Goal: Transaction & Acquisition: Purchase product/service

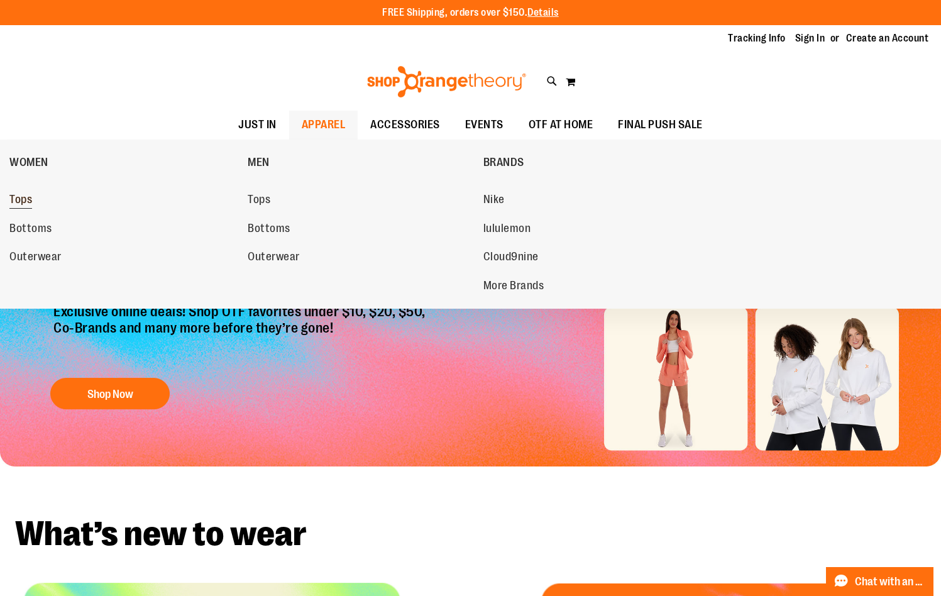
type input "**********"
click at [27, 203] on span "Tops" at bounding box center [20, 201] width 23 height 16
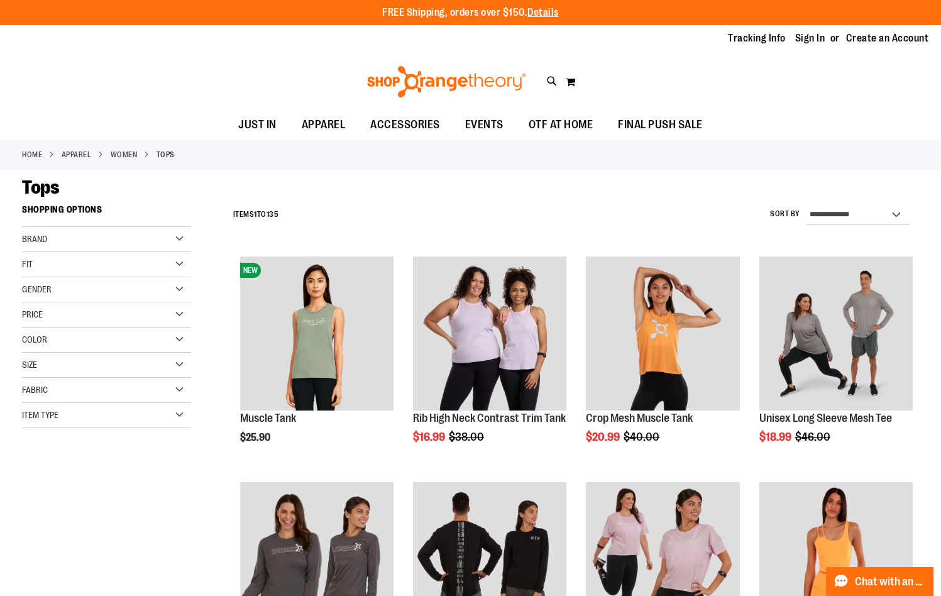
type input "**********"
click at [172, 413] on div "Item Type" at bounding box center [106, 415] width 169 height 25
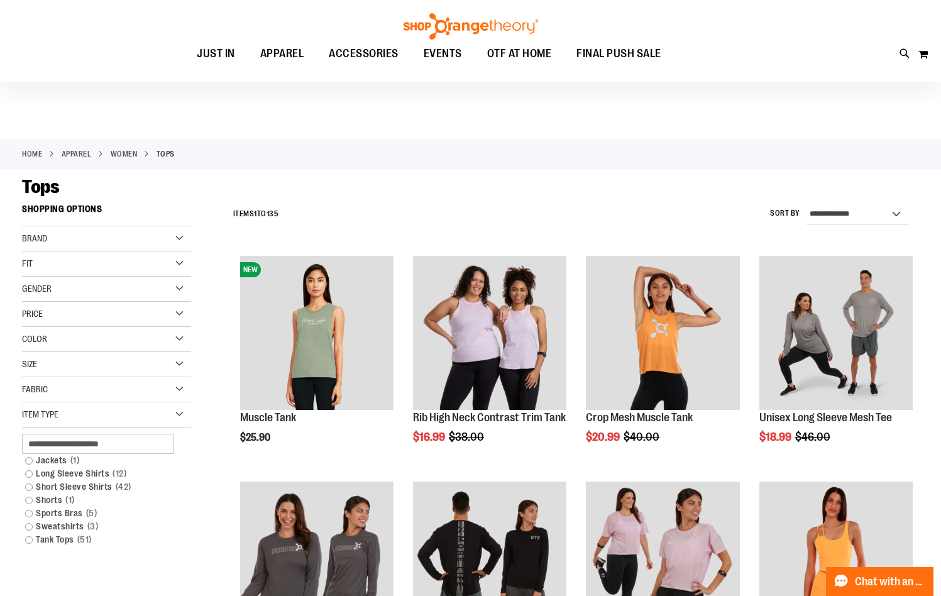
scroll to position [62, 0]
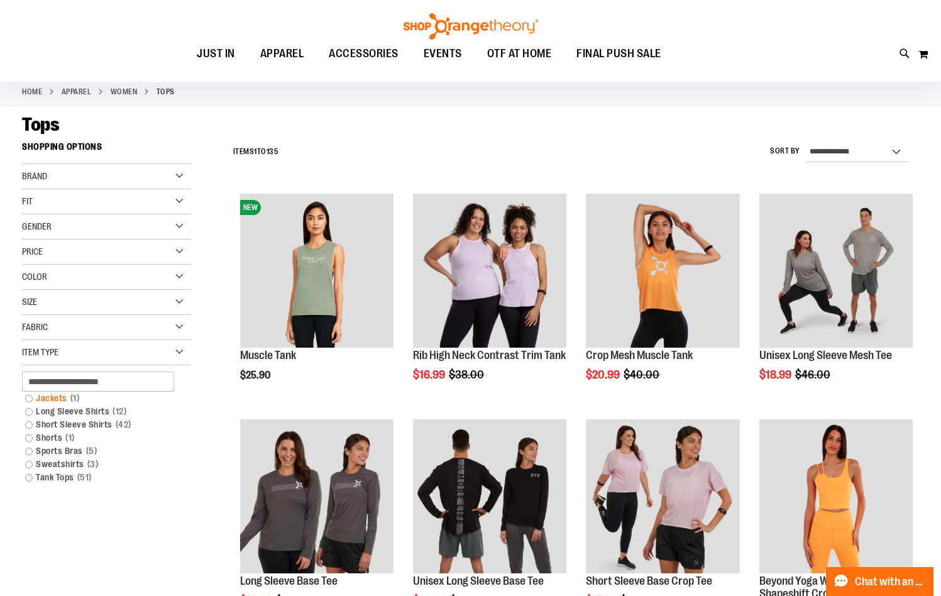
click at [29, 397] on link "Jackets 1 item" at bounding box center [100, 398] width 162 height 13
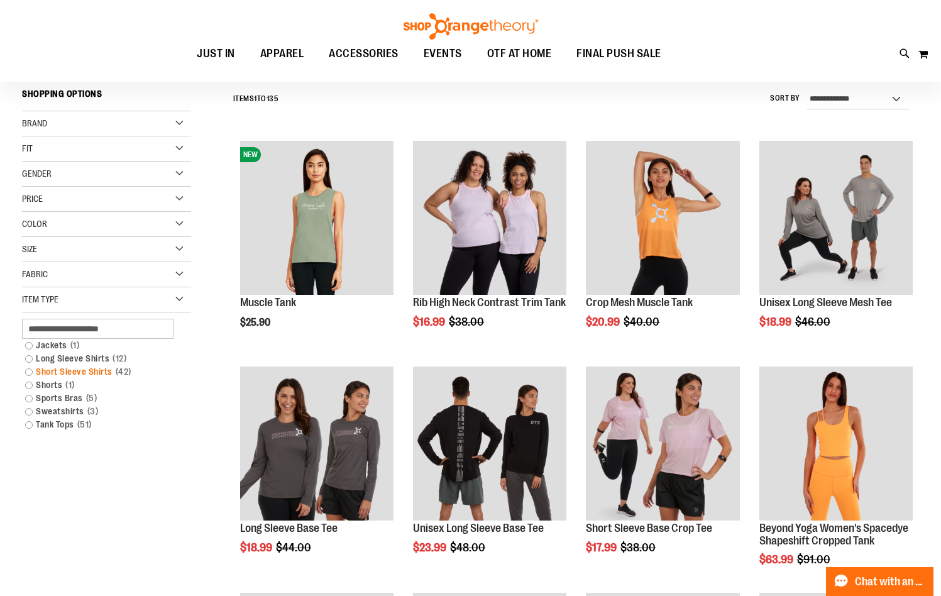
scroll to position [117, 0]
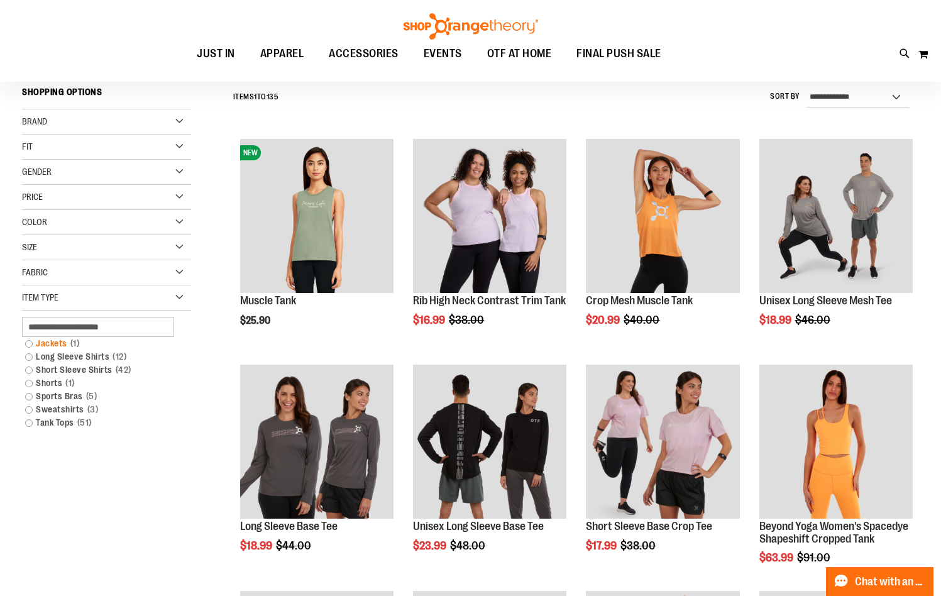
click at [26, 343] on link "Jackets 1 item" at bounding box center [100, 343] width 162 height 13
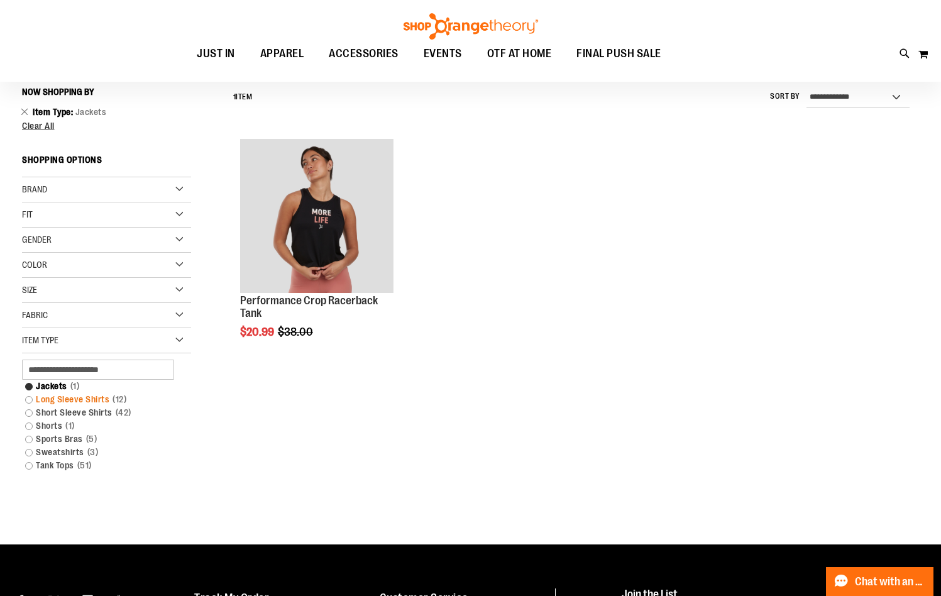
click at [30, 399] on link "Long Sleeve Shirts 12 items" at bounding box center [100, 399] width 162 height 13
click at [27, 402] on link "Long Sleeve Shirts 12 items" at bounding box center [100, 399] width 162 height 13
click at [29, 400] on link "Long Sleeve Shirts 12 items" at bounding box center [100, 399] width 162 height 13
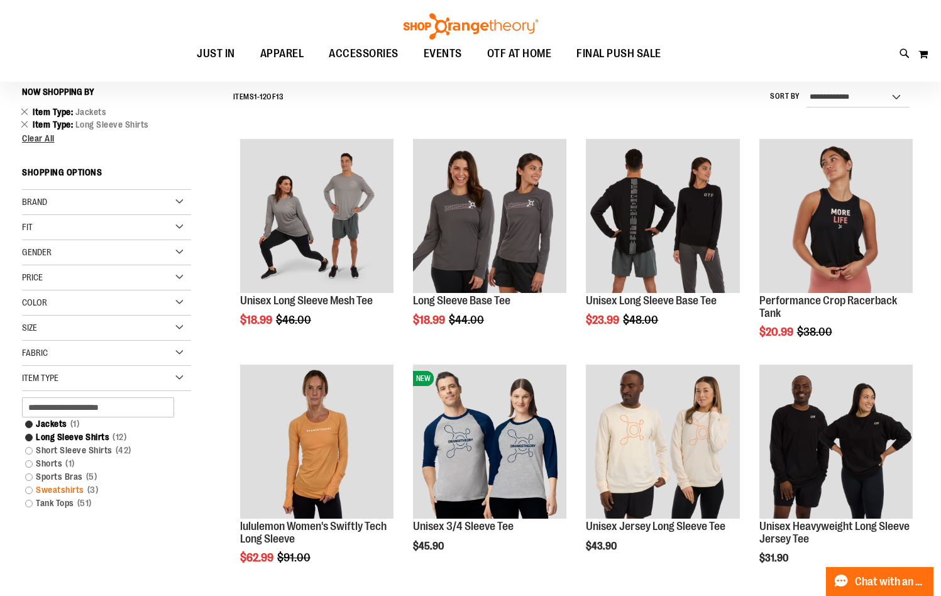
click at [28, 491] on link "Sweatshirts 3 items" at bounding box center [100, 490] width 162 height 13
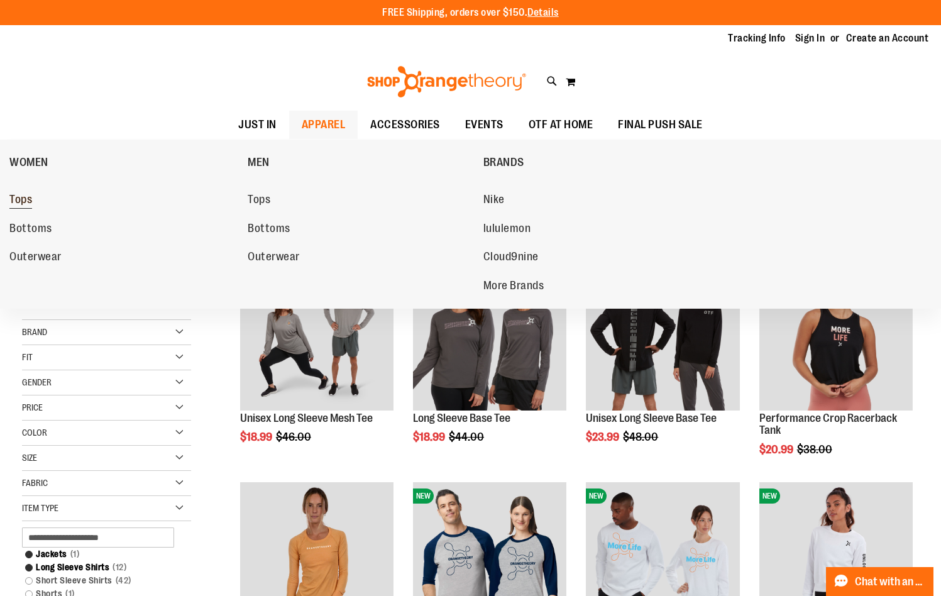
click at [22, 199] on span "Tops" at bounding box center [20, 201] width 23 height 16
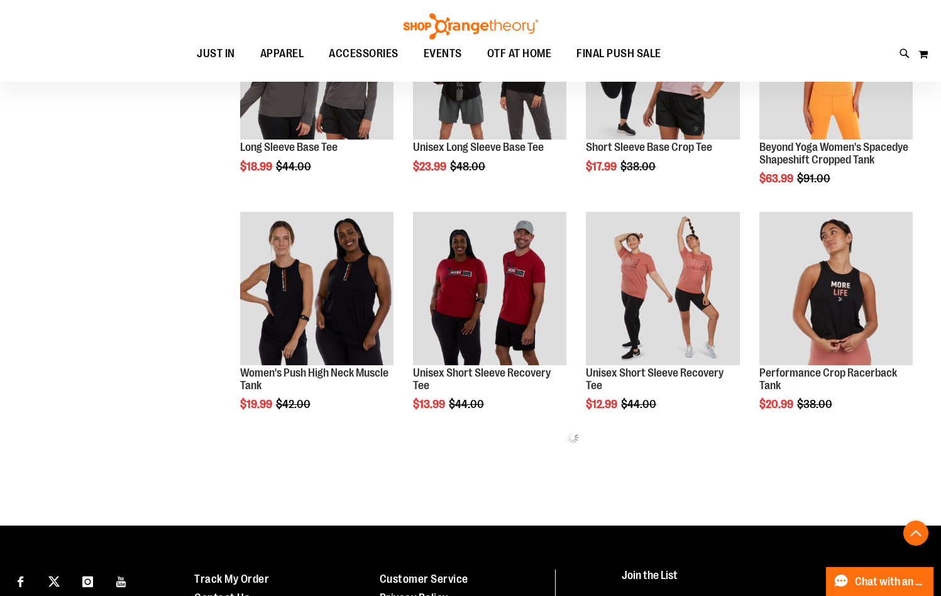
scroll to position [565, 0]
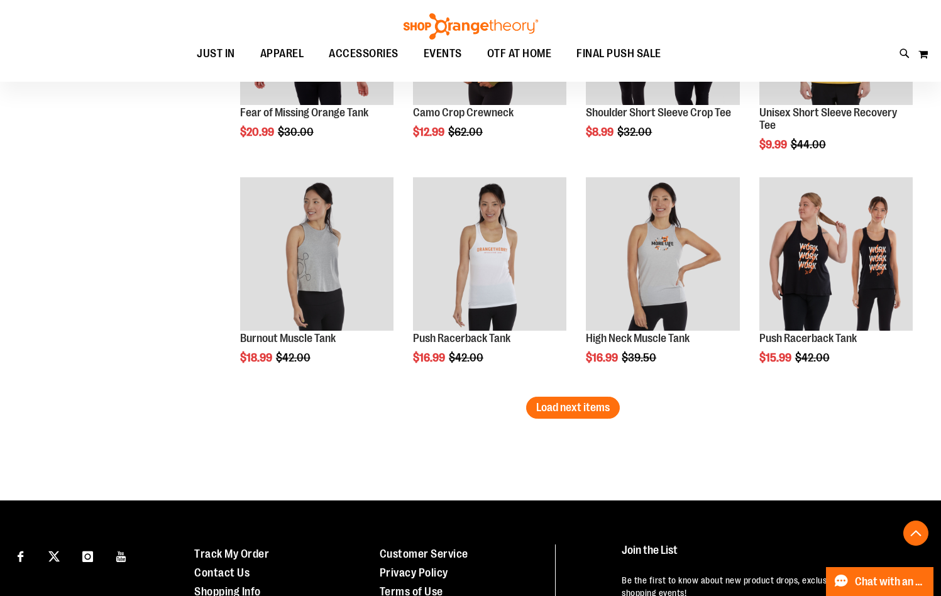
scroll to position [1886, 0]
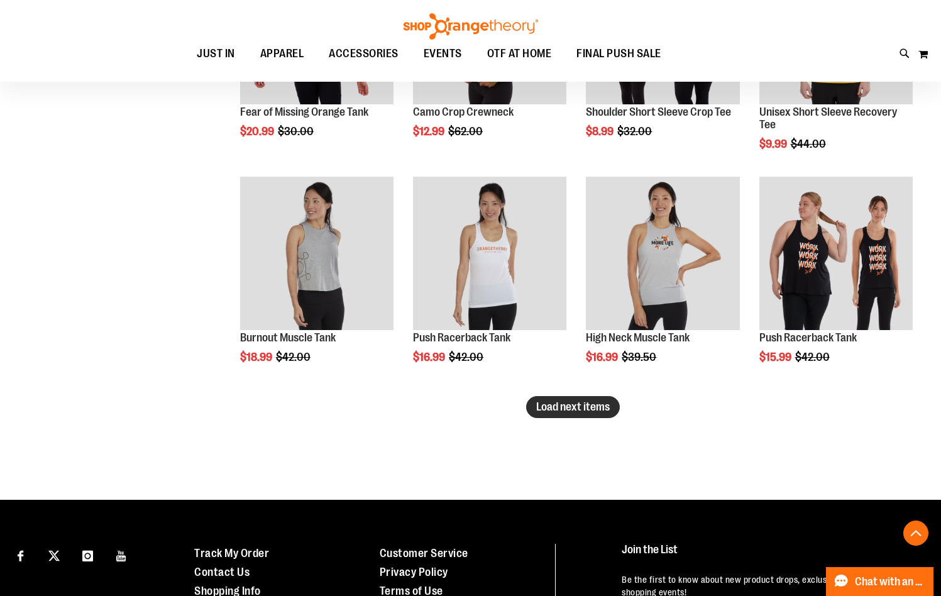
type input "**********"
click at [569, 410] on span "Load next items" at bounding box center [573, 407] width 74 height 13
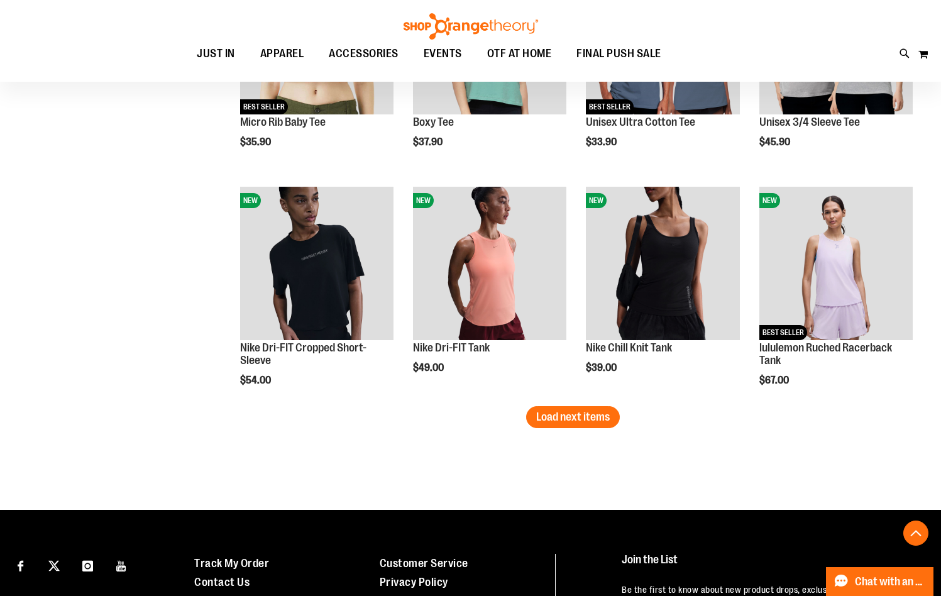
scroll to position [2578, 0]
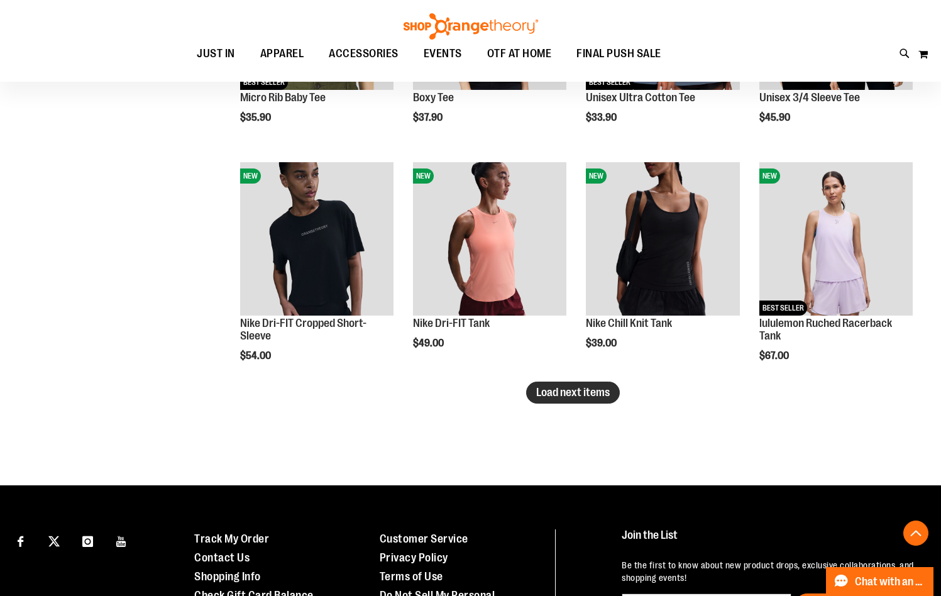
click at [595, 394] on span "Load next items" at bounding box center [573, 392] width 74 height 13
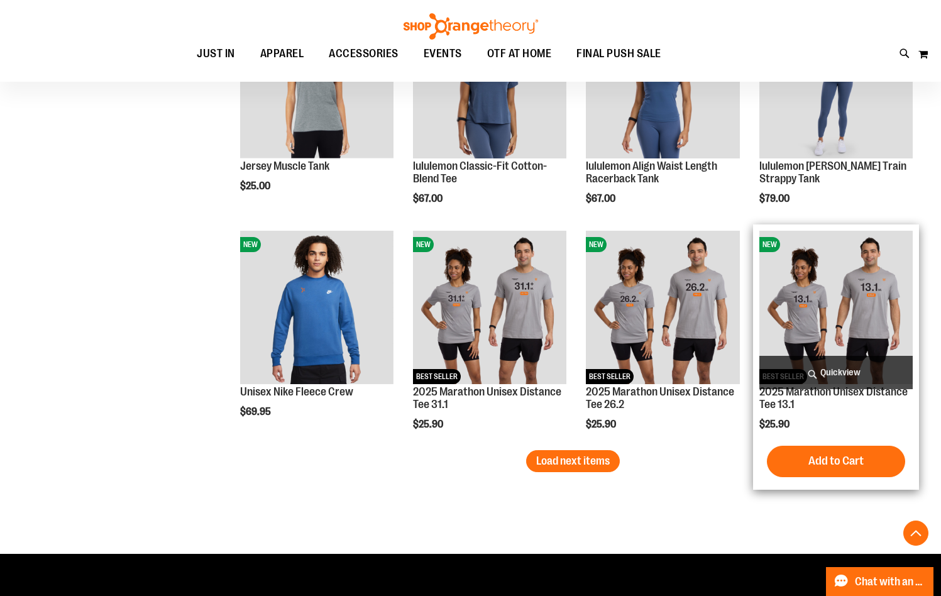
scroll to position [3207, 0]
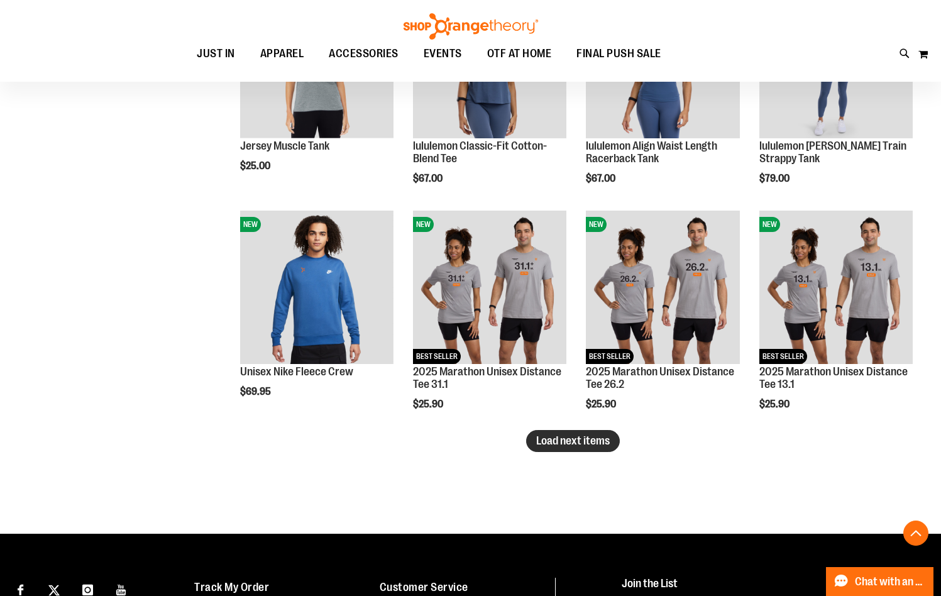
click at [589, 445] on span "Load next items" at bounding box center [573, 441] width 74 height 13
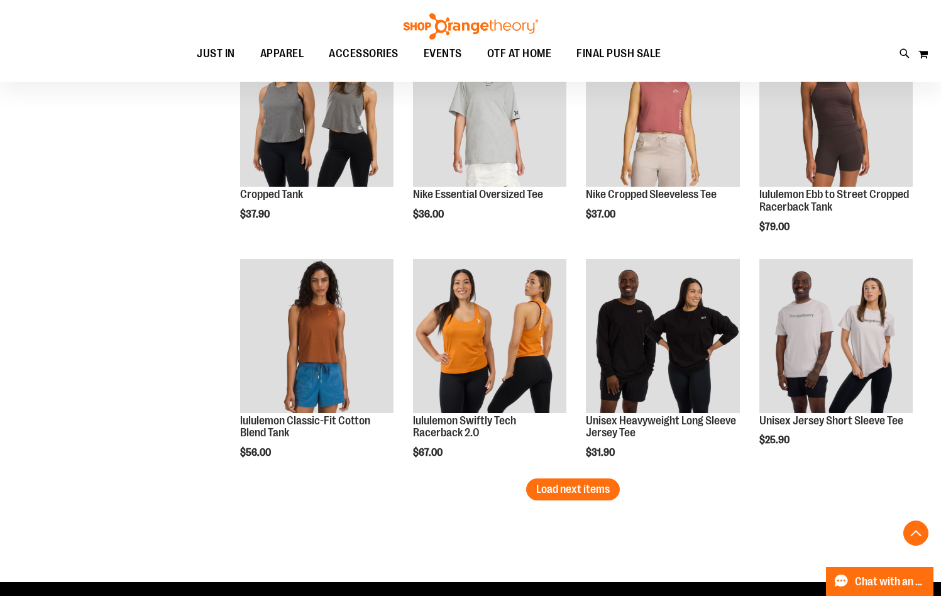
scroll to position [3899, 0]
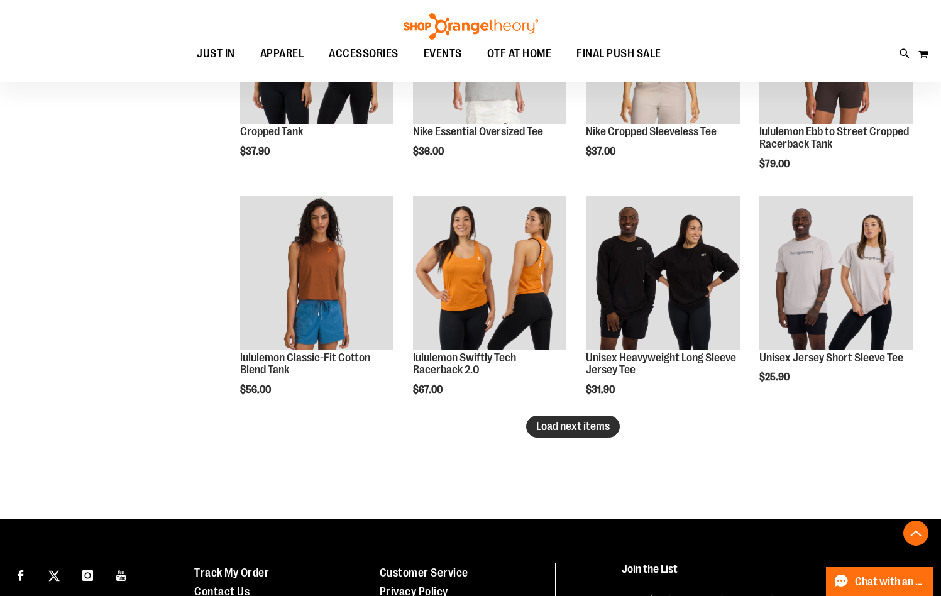
click at [552, 427] on span "Load next items" at bounding box center [573, 426] width 74 height 13
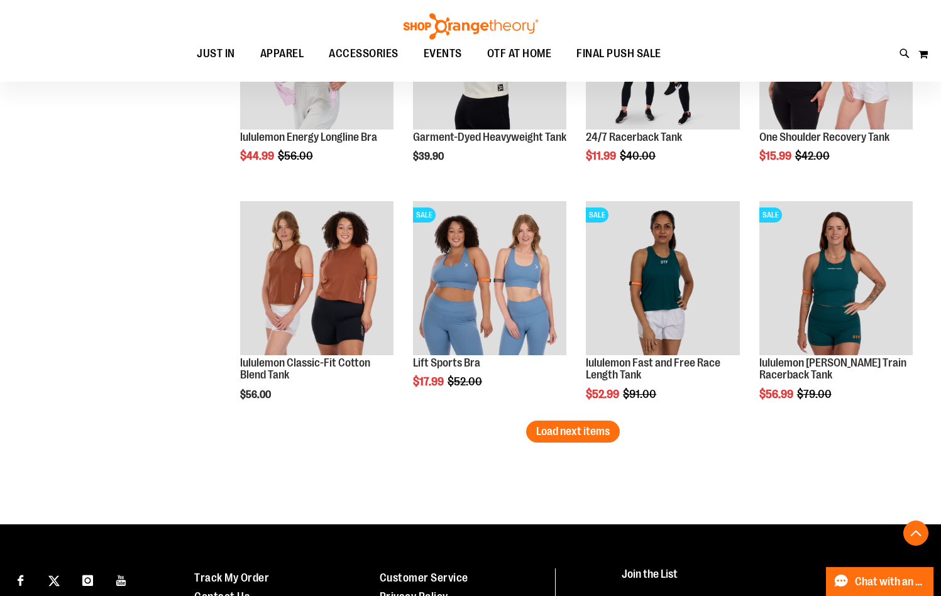
scroll to position [4590, 0]
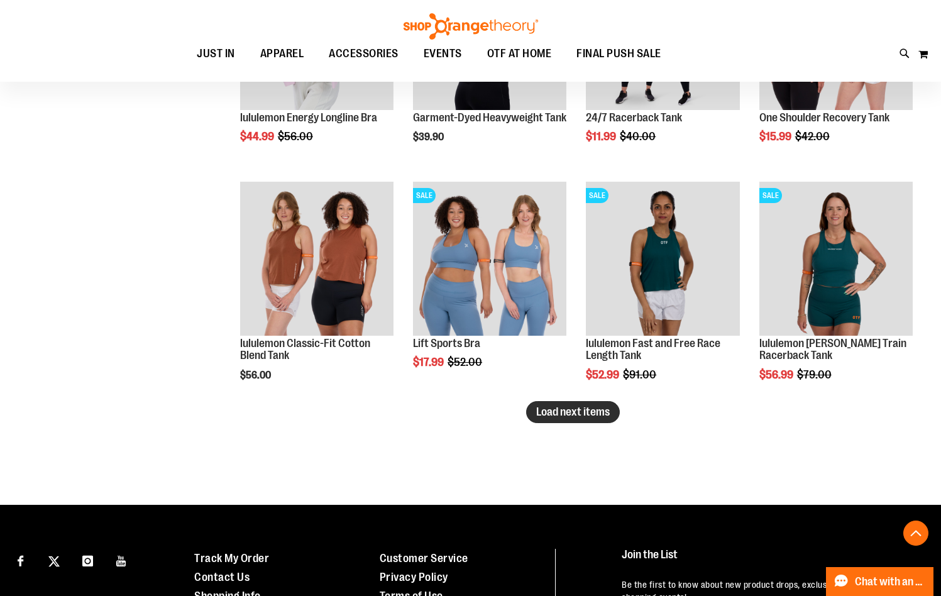
click at [569, 417] on span "Load next items" at bounding box center [573, 412] width 74 height 13
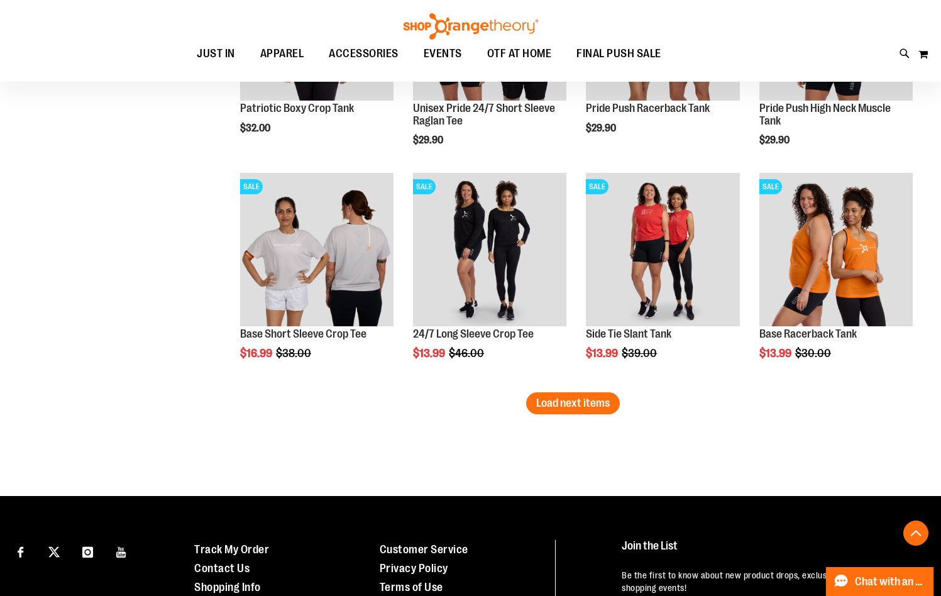
scroll to position [5282, 0]
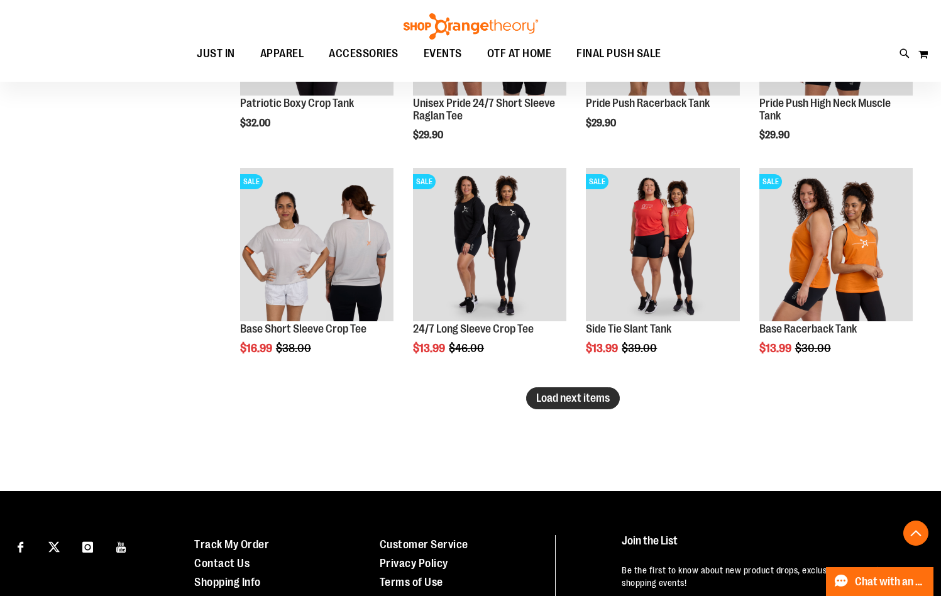
click at [599, 397] on span "Load next items" at bounding box center [573, 398] width 74 height 13
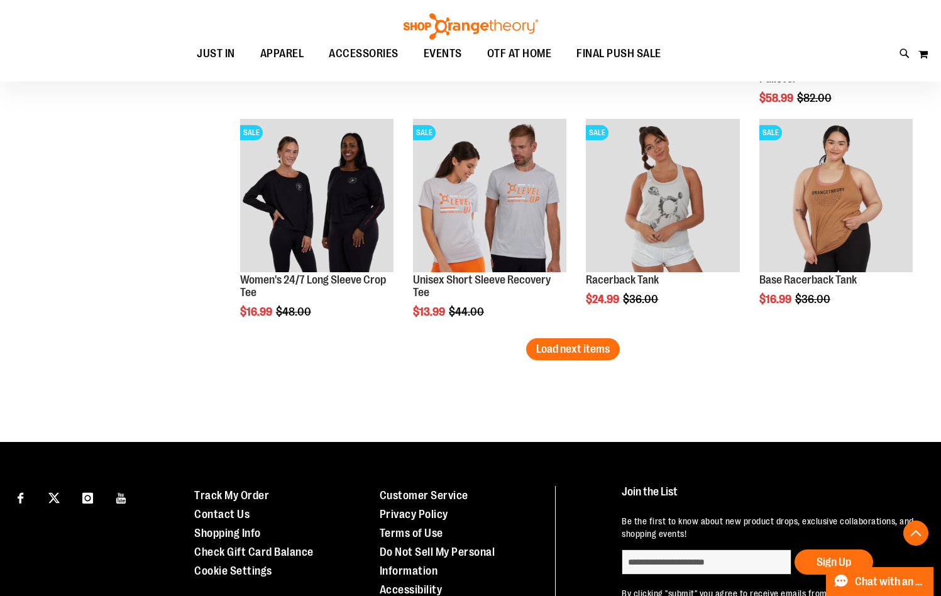
scroll to position [6037, 0]
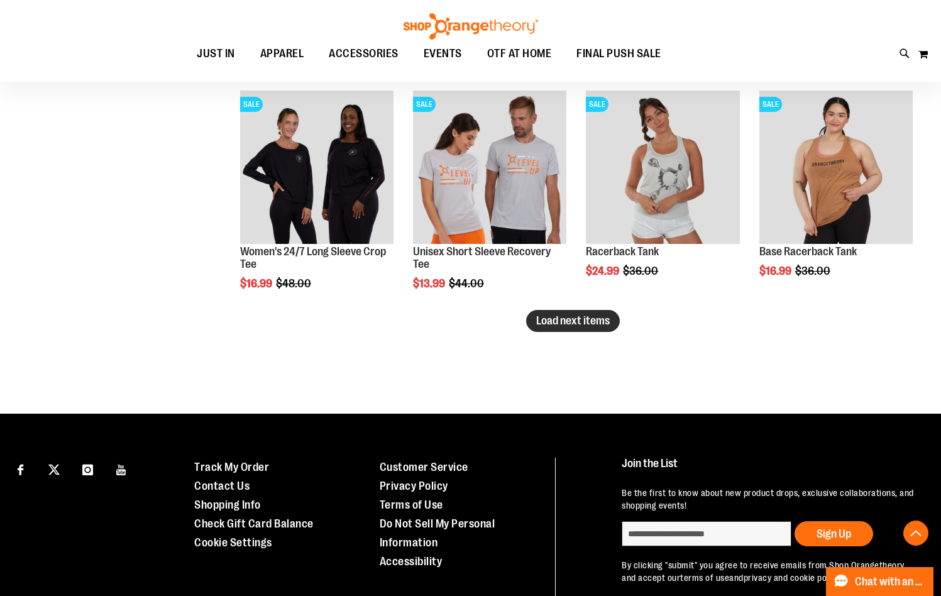
click at [589, 322] on span "Load next items" at bounding box center [573, 320] width 74 height 13
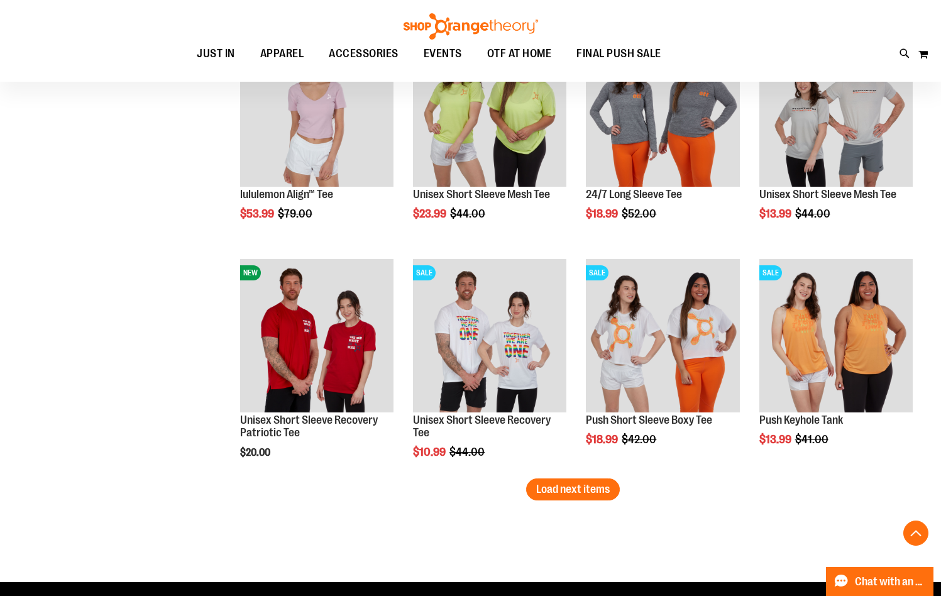
scroll to position [6603, 0]
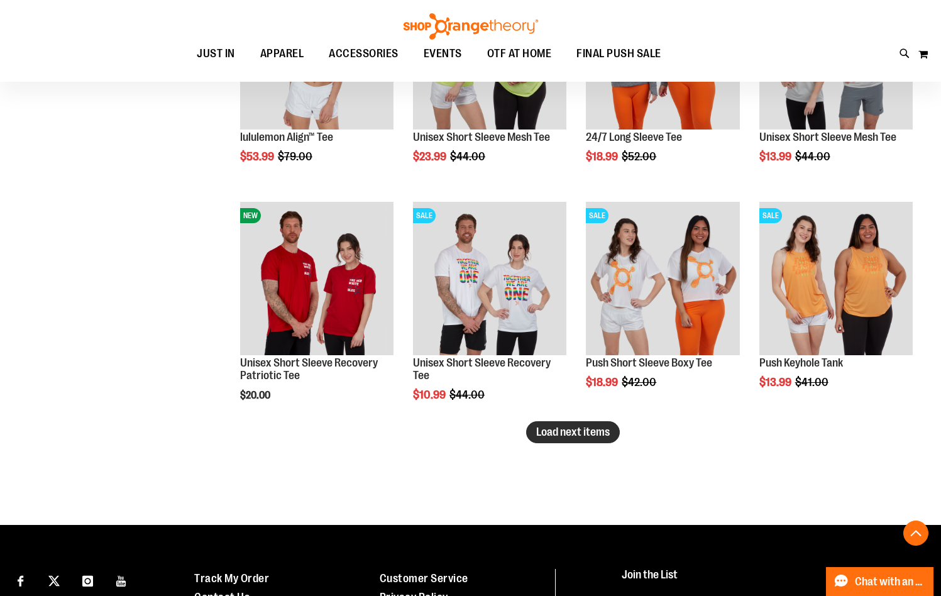
click at [562, 428] on span "Load next items" at bounding box center [573, 432] width 74 height 13
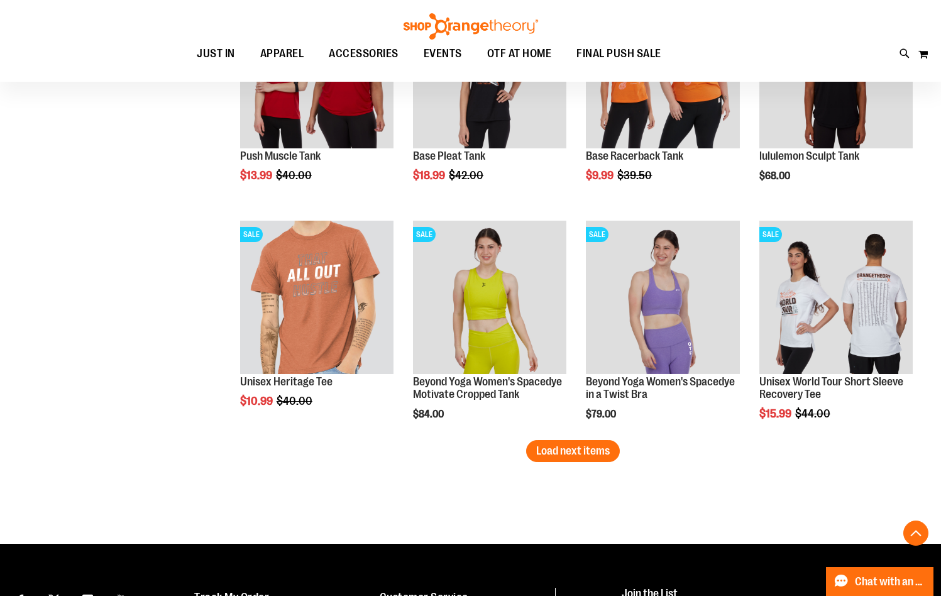
scroll to position [7357, 0]
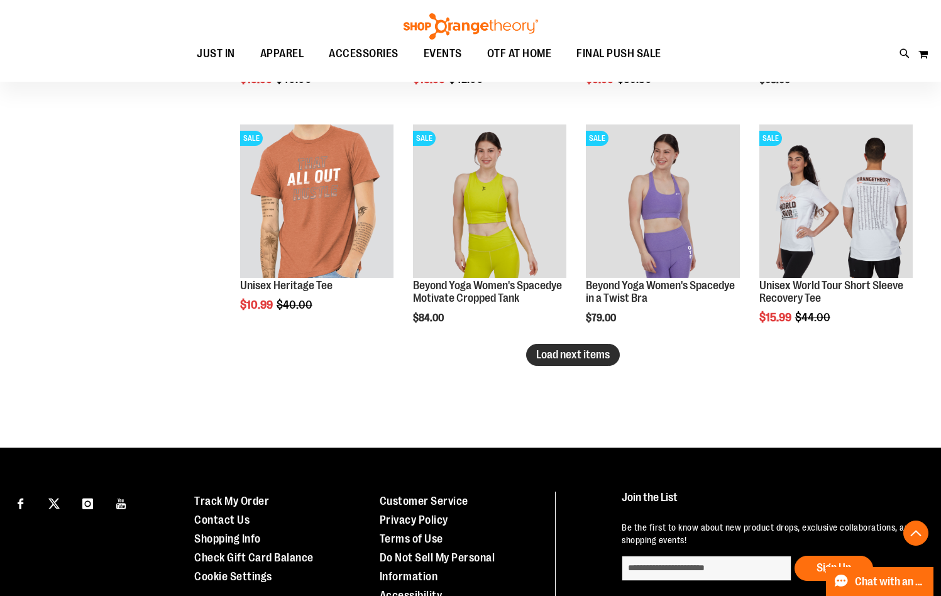
click at [570, 359] on span "Load next items" at bounding box center [573, 354] width 74 height 13
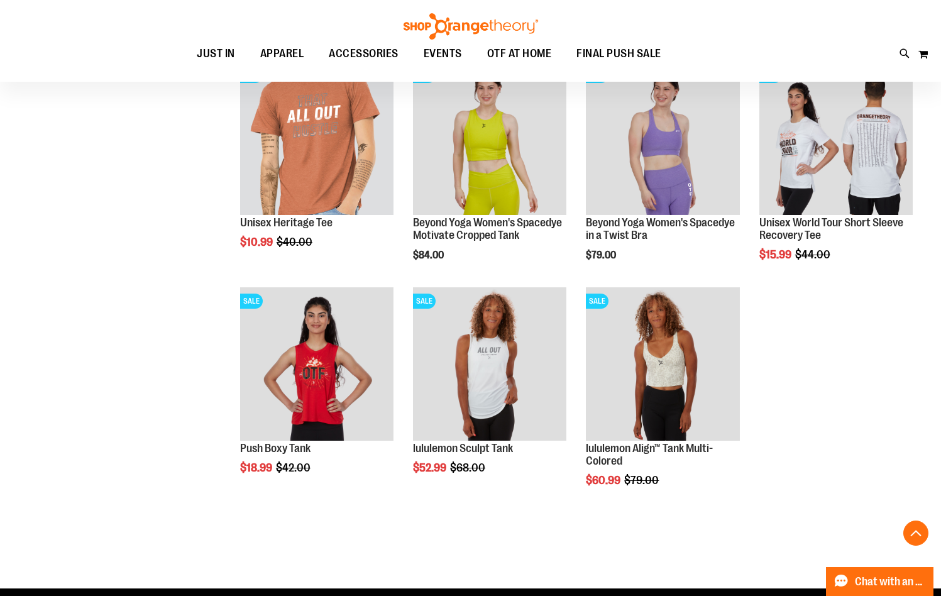
scroll to position [7483, 0]
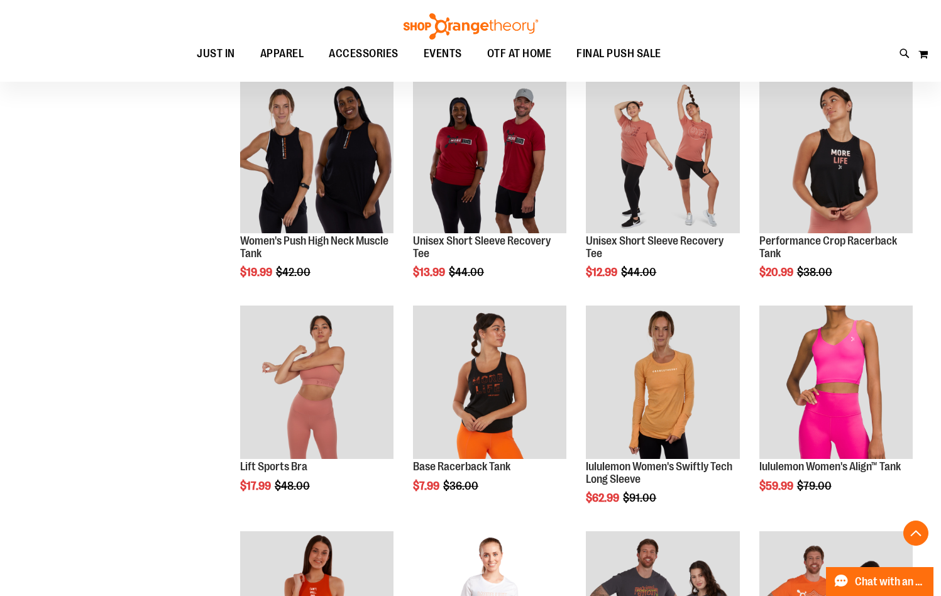
scroll to position [301, 0]
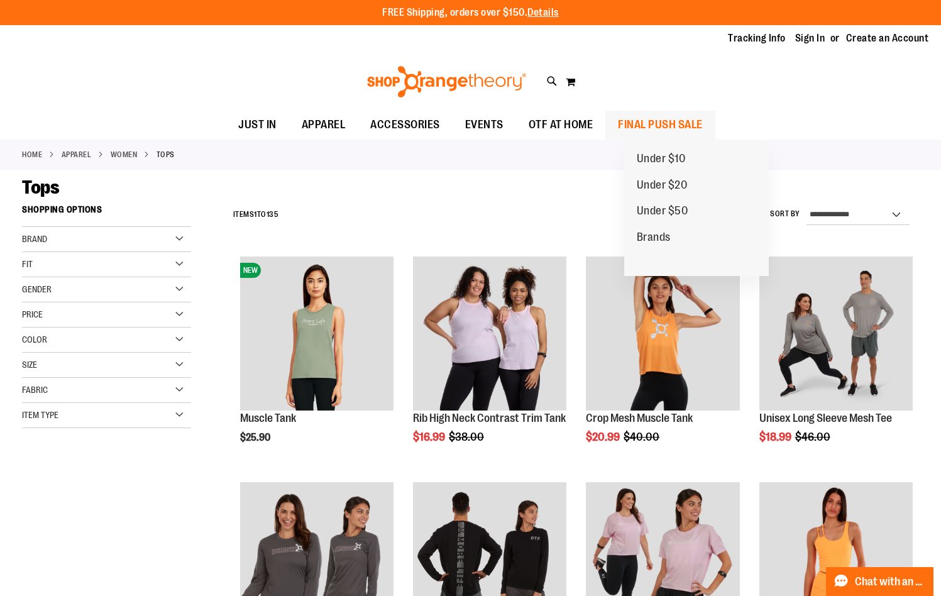
click at [679, 123] on span "FINAL PUSH SALE" at bounding box center [660, 125] width 85 height 28
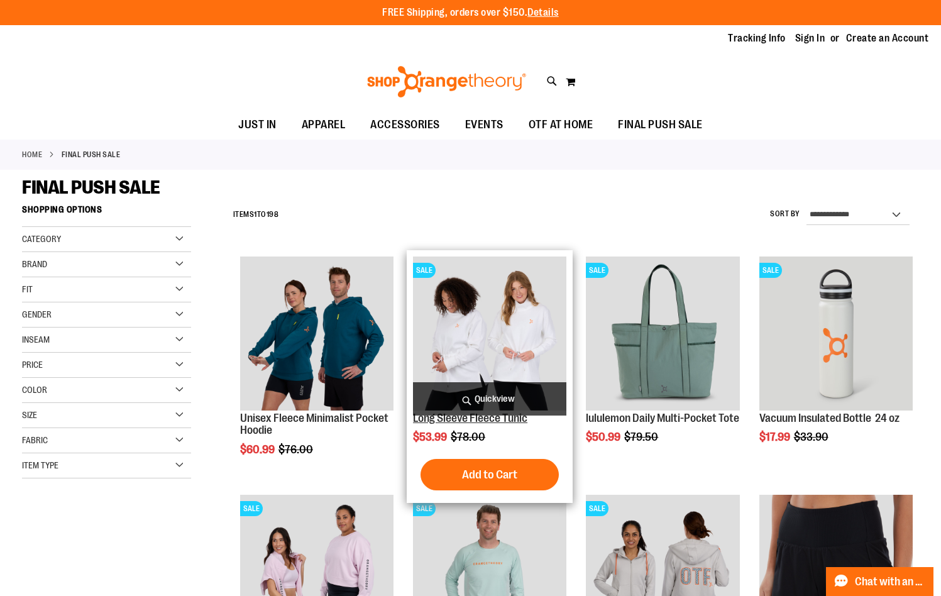
type input "**********"
click at [438, 418] on link "Long Sleeve Fleece Tunic" at bounding box center [470, 418] width 114 height 13
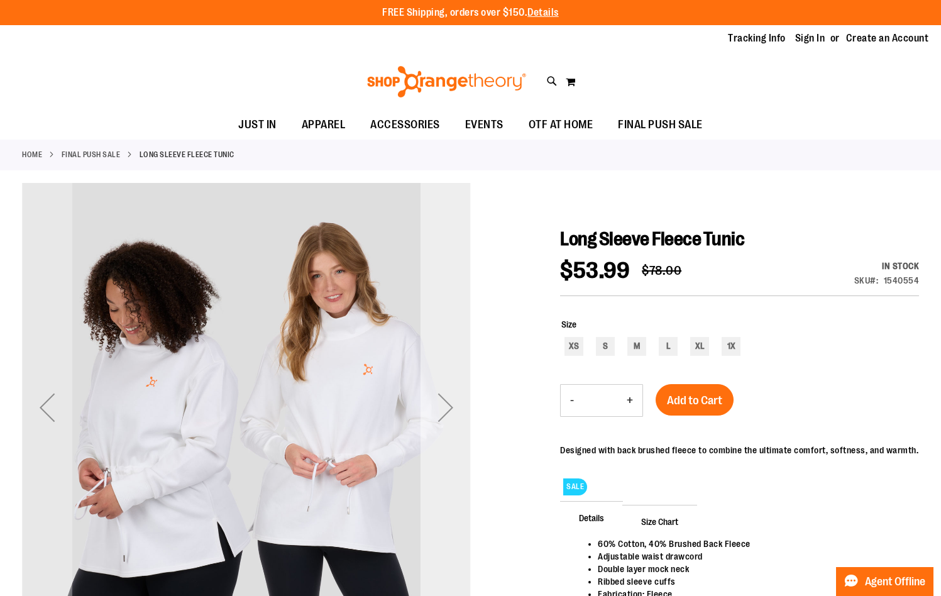
type input "**********"
click at [440, 392] on div "Next" at bounding box center [446, 407] width 50 height 50
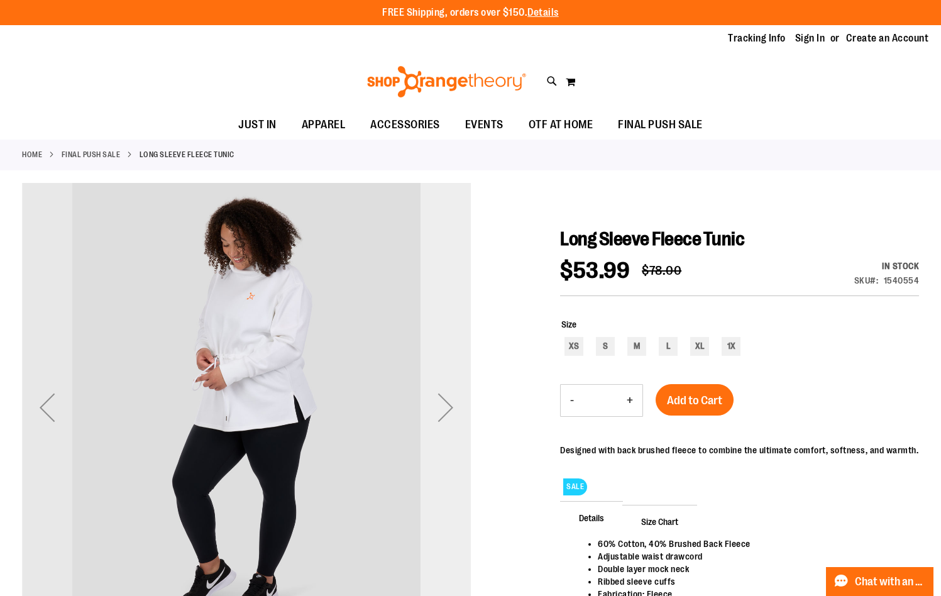
click at [447, 400] on div "Next" at bounding box center [446, 407] width 50 height 50
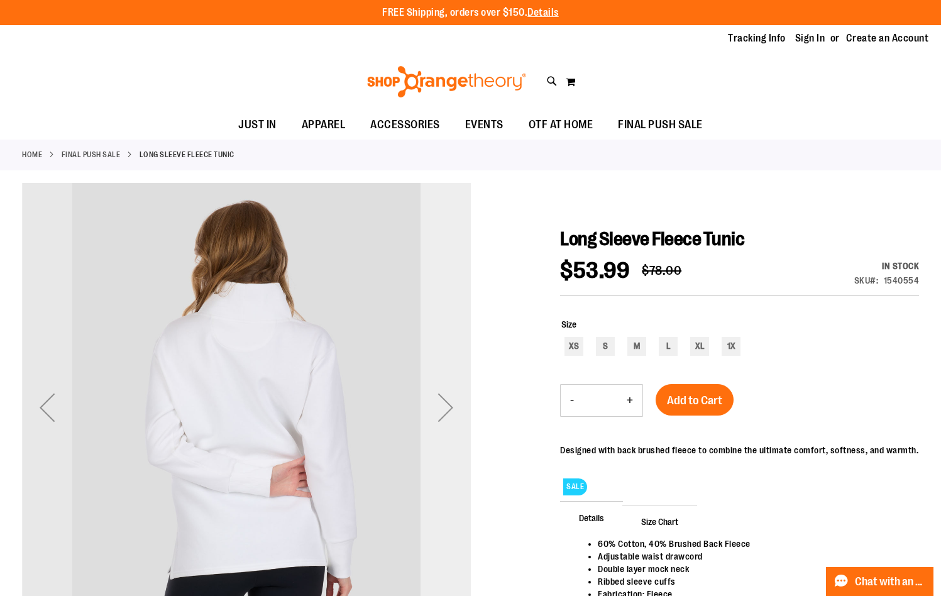
click at [445, 400] on div "Next" at bounding box center [446, 407] width 50 height 50
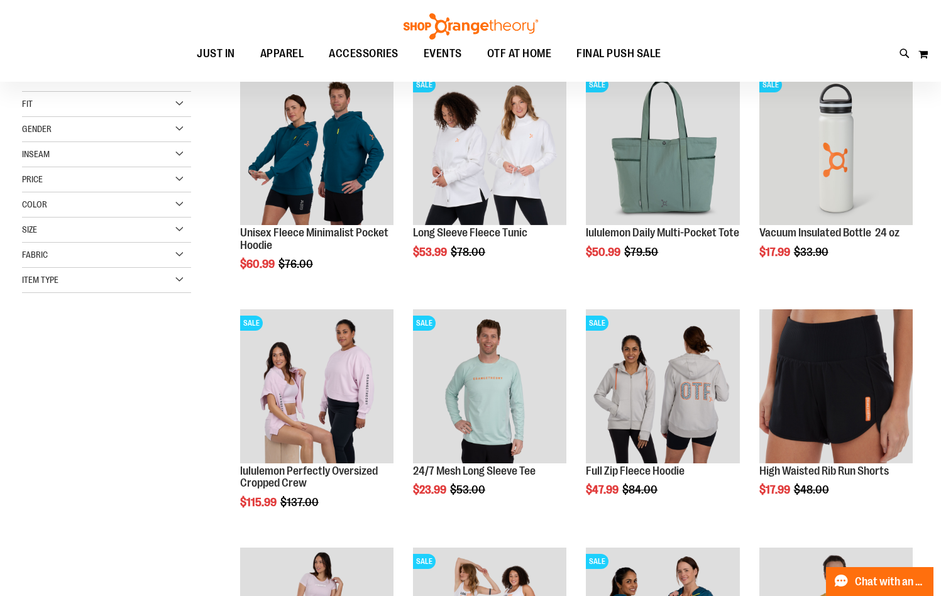
scroll to position [188, 0]
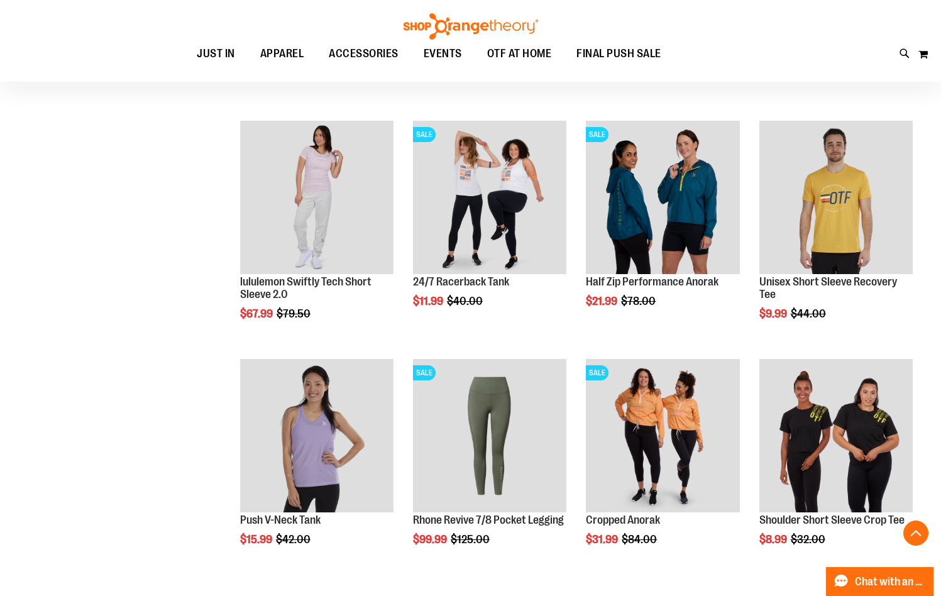
scroll to position [628, 0]
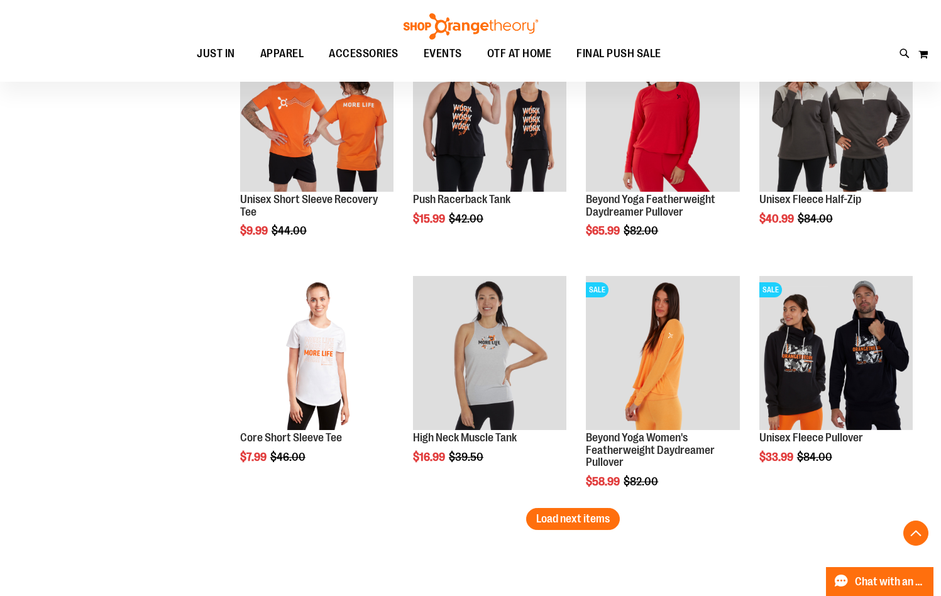
scroll to position [1949, 0]
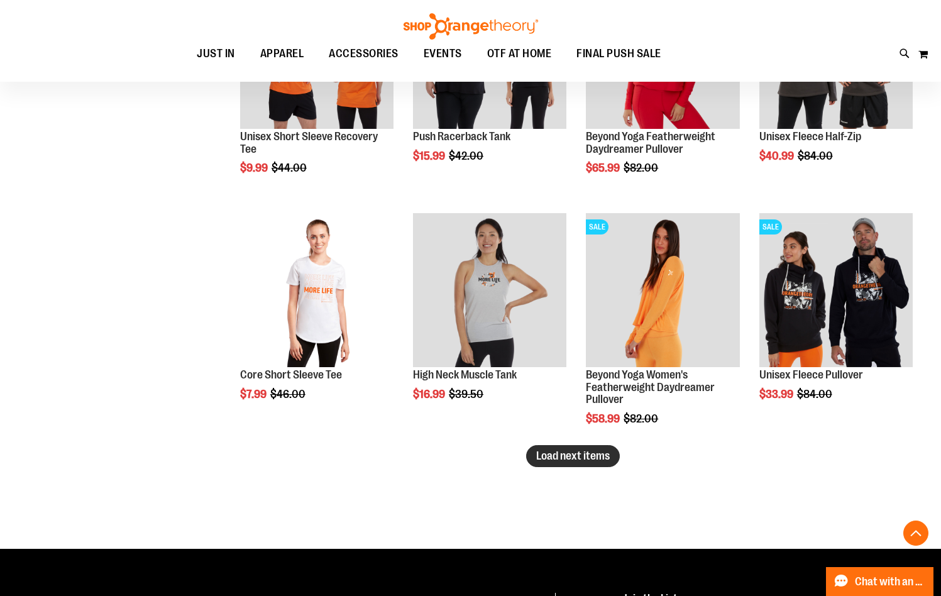
type input "**********"
click at [547, 461] on span "Load next items" at bounding box center [573, 456] width 74 height 13
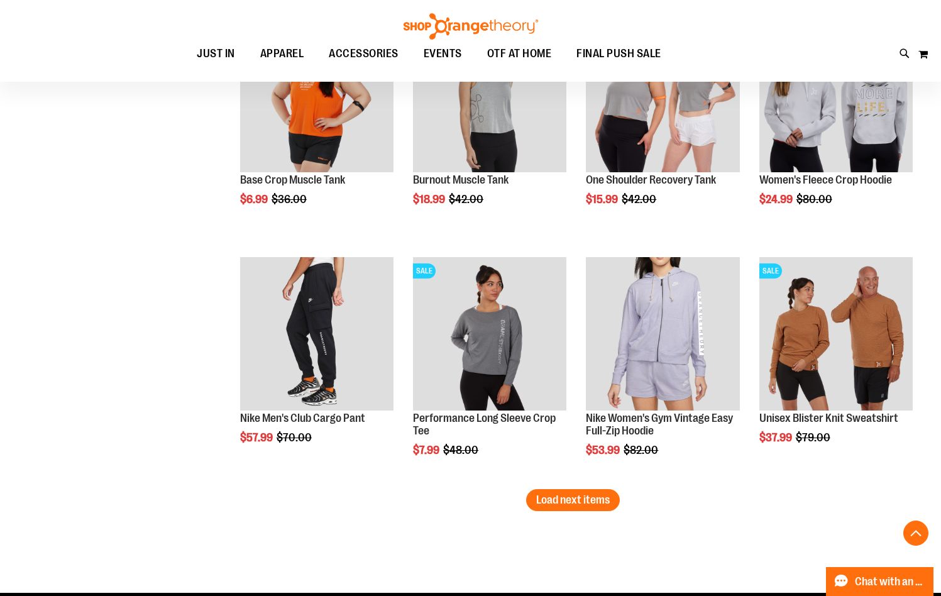
scroll to position [2641, 0]
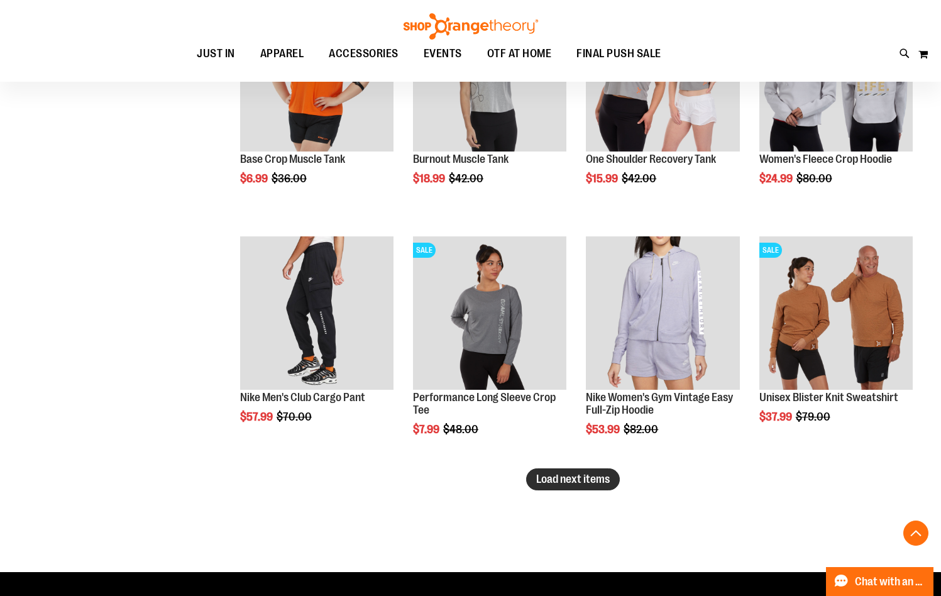
click at [569, 480] on span "Load next items" at bounding box center [573, 479] width 74 height 13
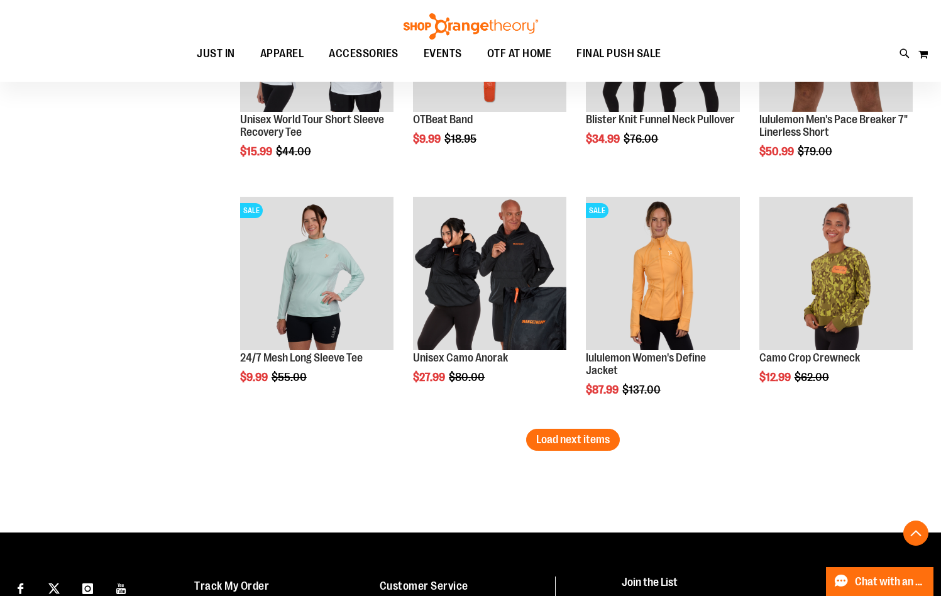
scroll to position [3458, 0]
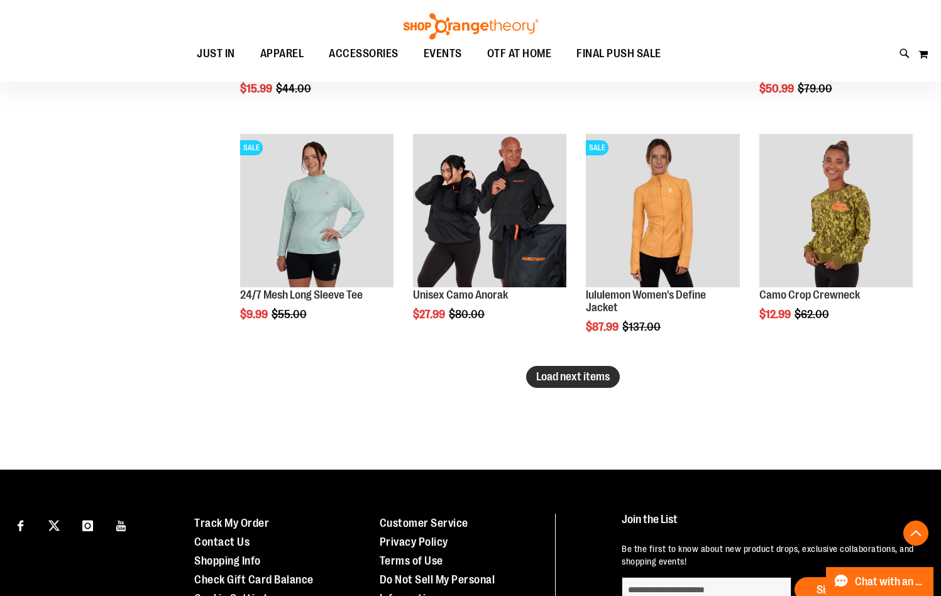
click at [557, 374] on span "Load next items" at bounding box center [573, 376] width 74 height 13
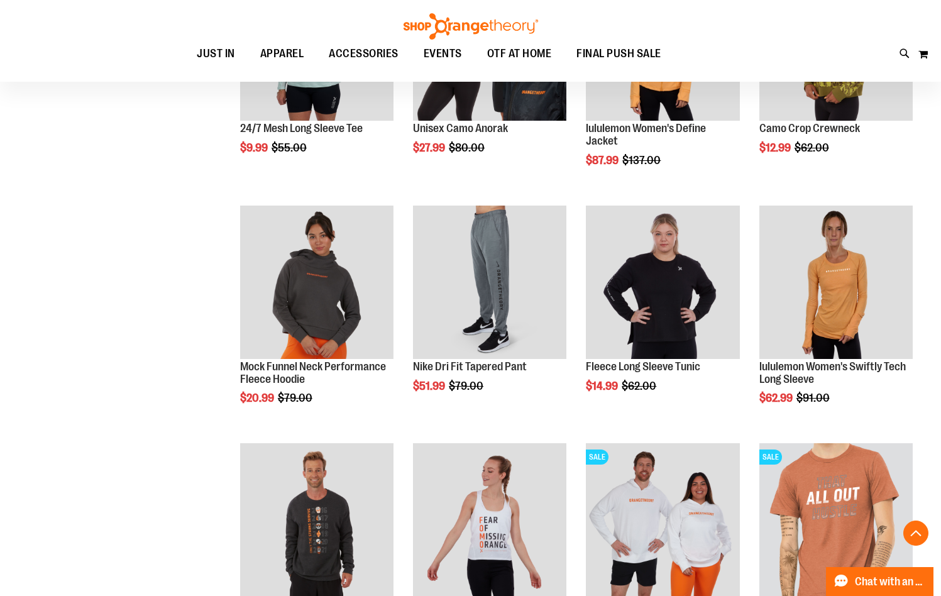
scroll to position [3647, 0]
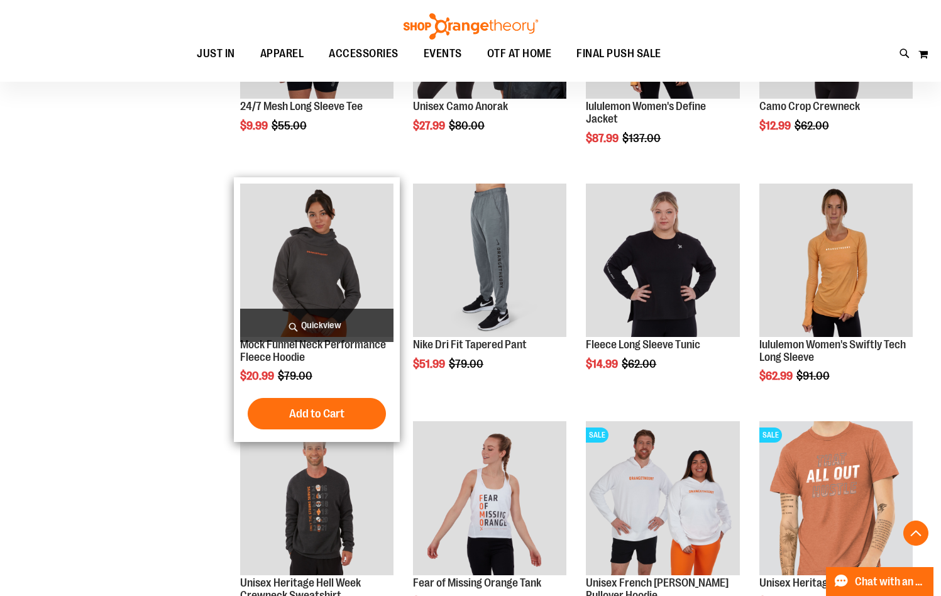
click at [314, 415] on span "Add to Cart" at bounding box center [316, 414] width 55 height 14
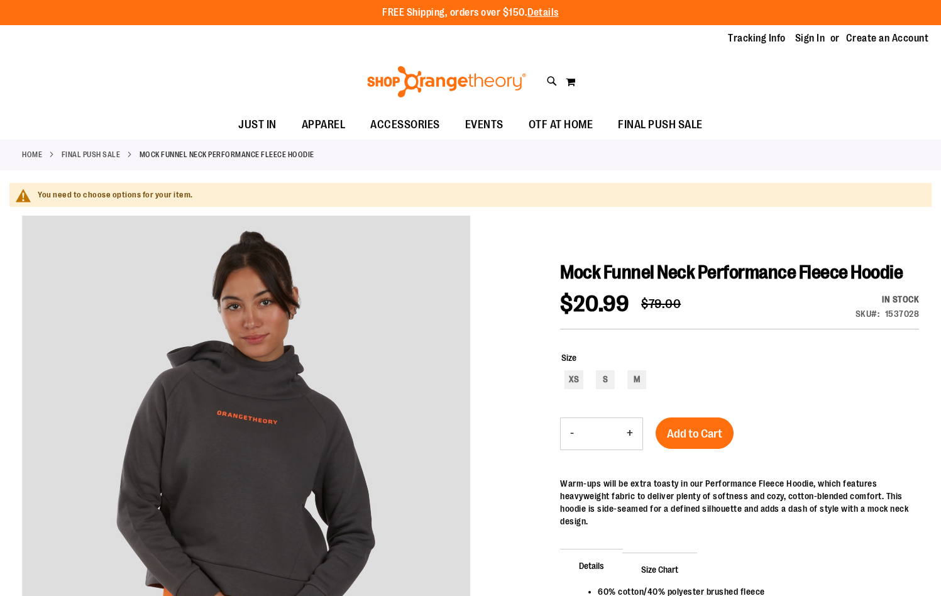
type input "**********"
click at [627, 392] on div "XS S M" at bounding box center [741, 381] width 358 height 22
click at [638, 389] on div "M" at bounding box center [637, 379] width 19 height 19
type input "***"
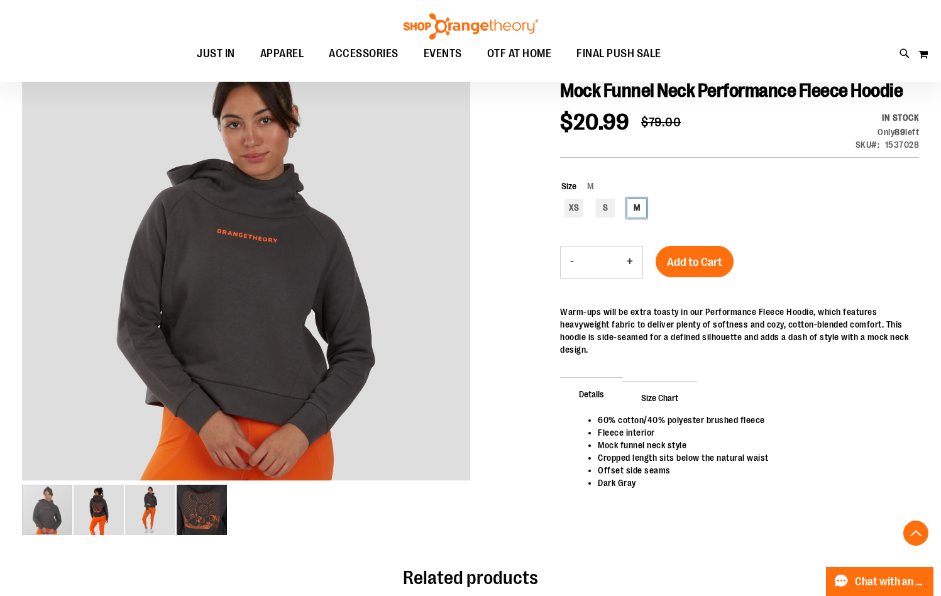
scroll to position [251, 0]
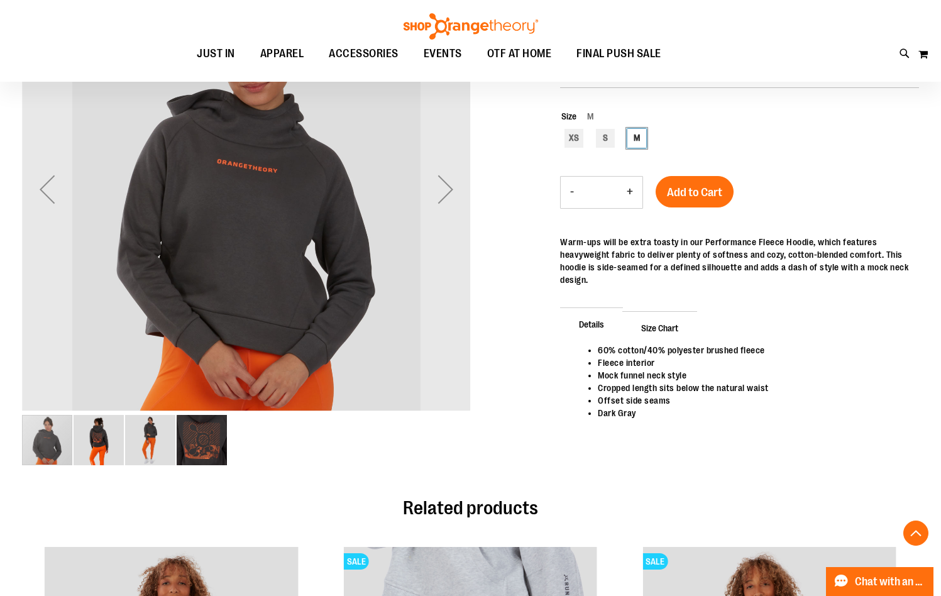
click at [103, 434] on img "image 2 of 4" at bounding box center [99, 440] width 50 height 50
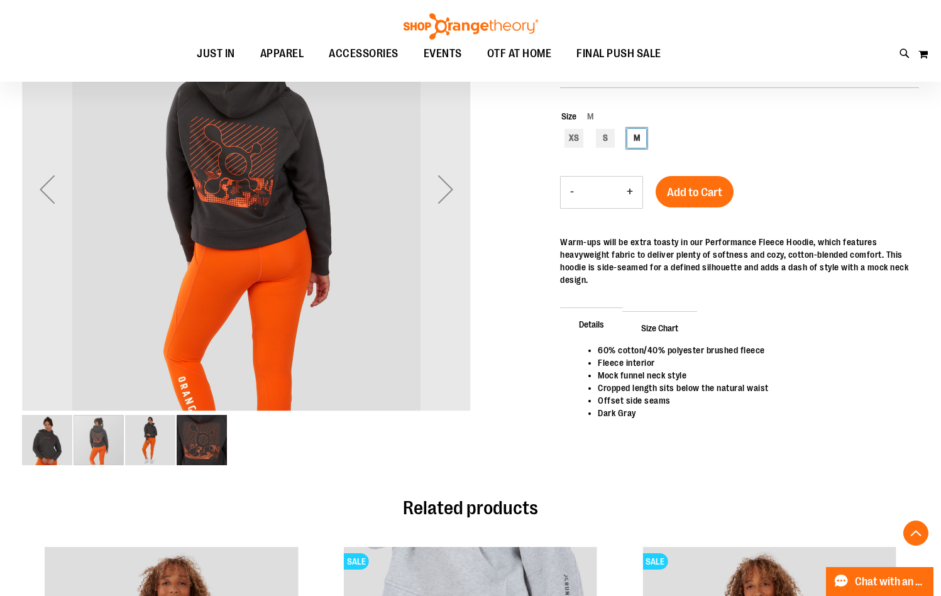
click at [157, 434] on img "image 3 of 4" at bounding box center [150, 440] width 50 height 50
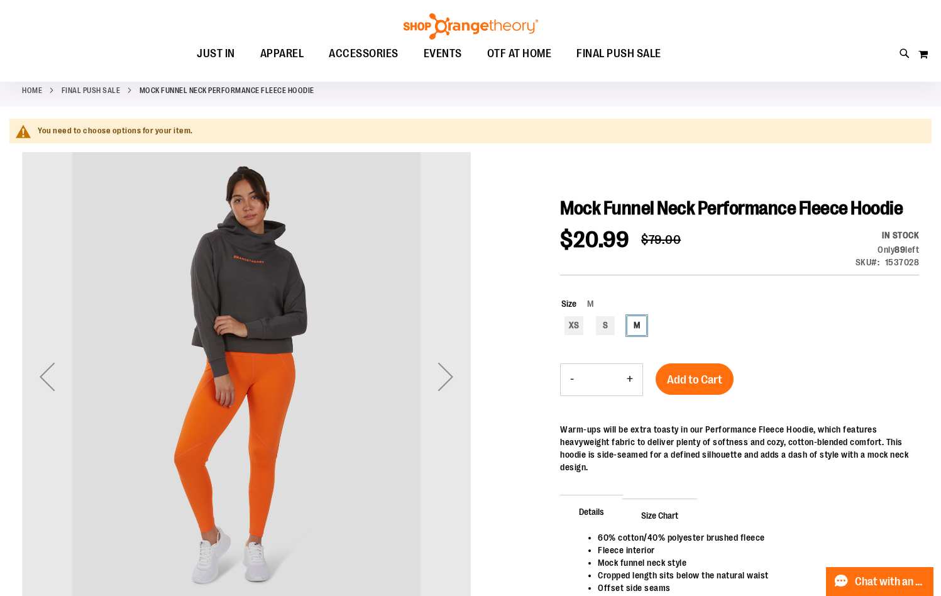
scroll to position [62, 0]
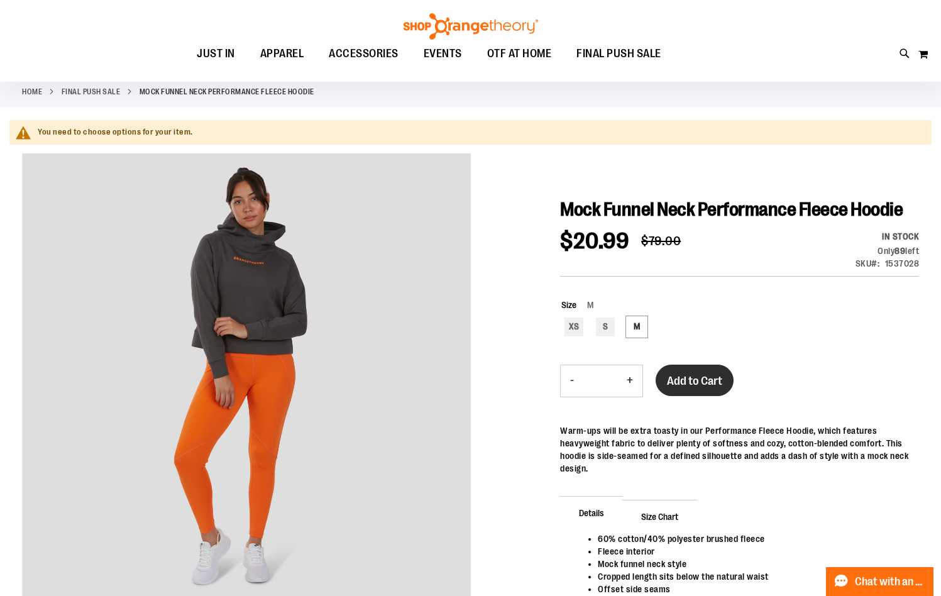
click at [707, 388] on span "Add to Cart" at bounding box center [694, 381] width 55 height 14
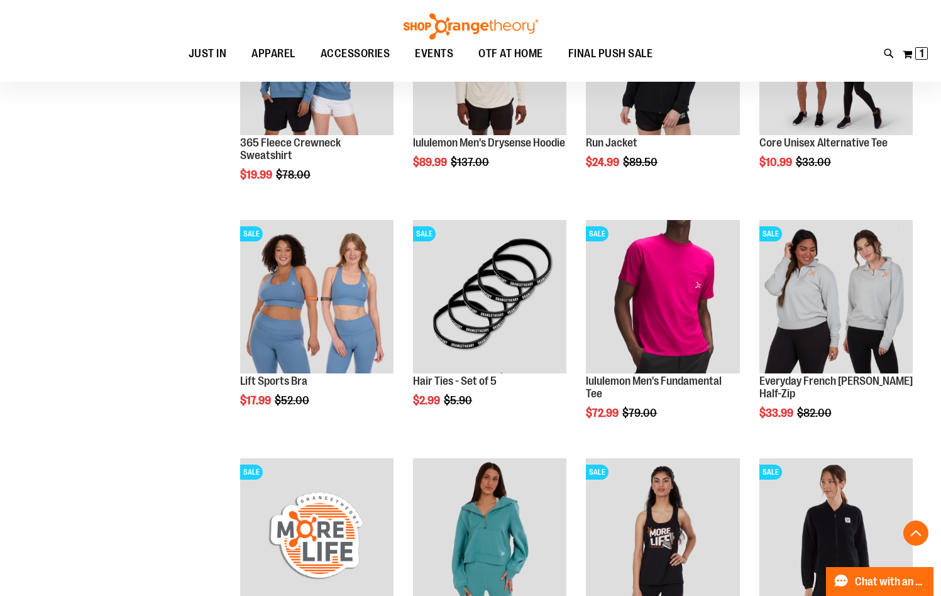
scroll to position [817, 0]
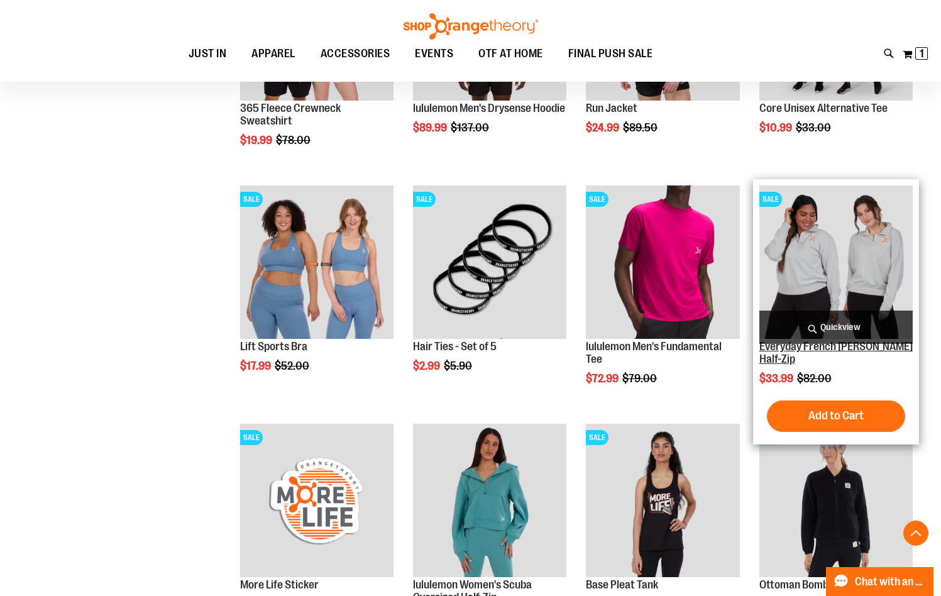
type input "**********"
click at [835, 348] on link "Everyday French [PERSON_NAME] Half-Zip" at bounding box center [836, 352] width 153 height 25
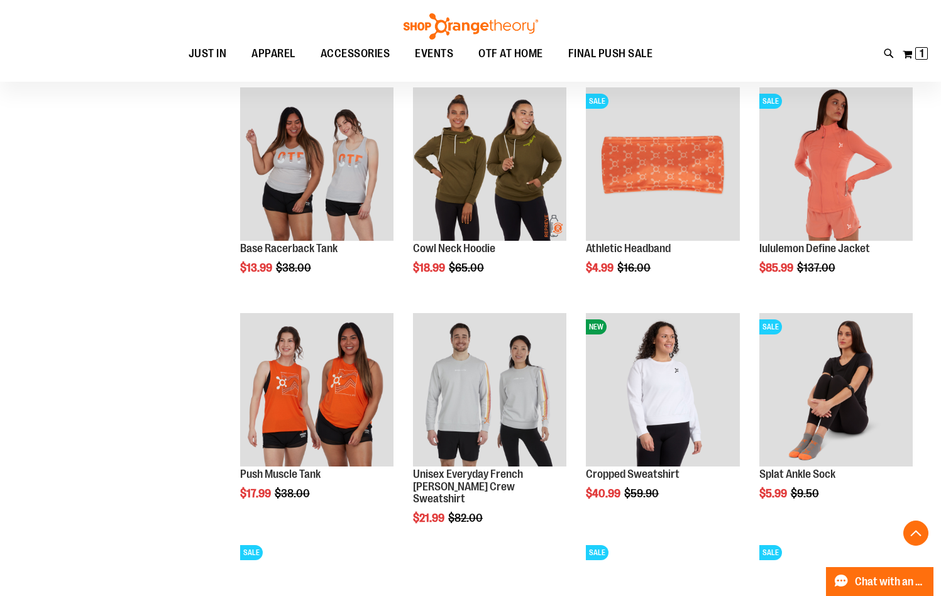
scroll to position [880, 0]
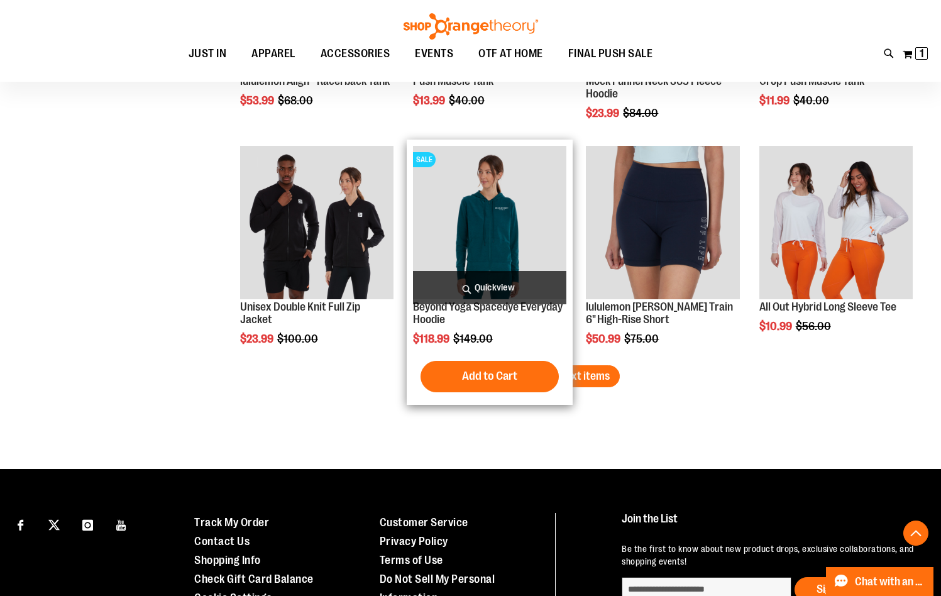
scroll to position [1949, 0]
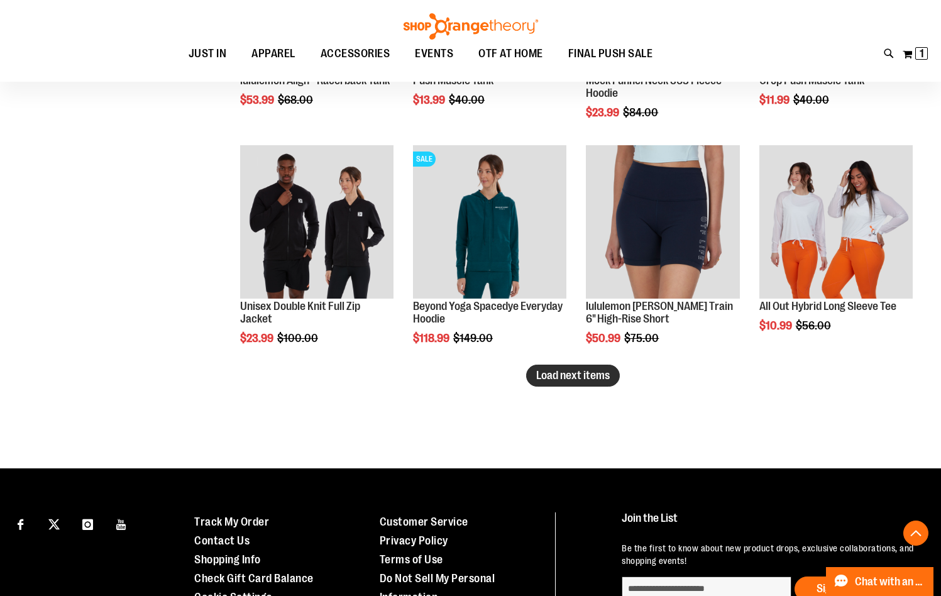
type input "**********"
click at [561, 376] on span "Load next items" at bounding box center [573, 375] width 74 height 13
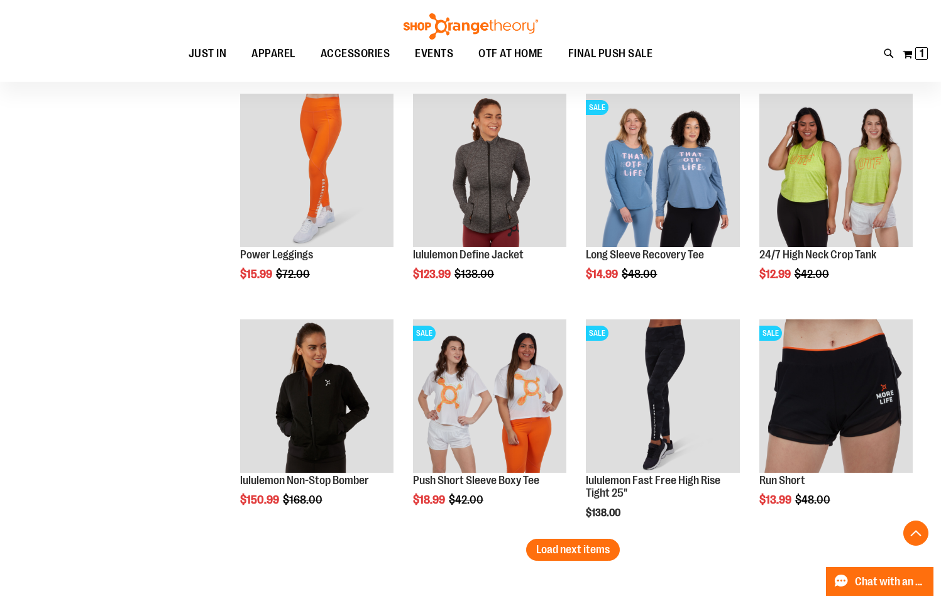
scroll to position [2515, 0]
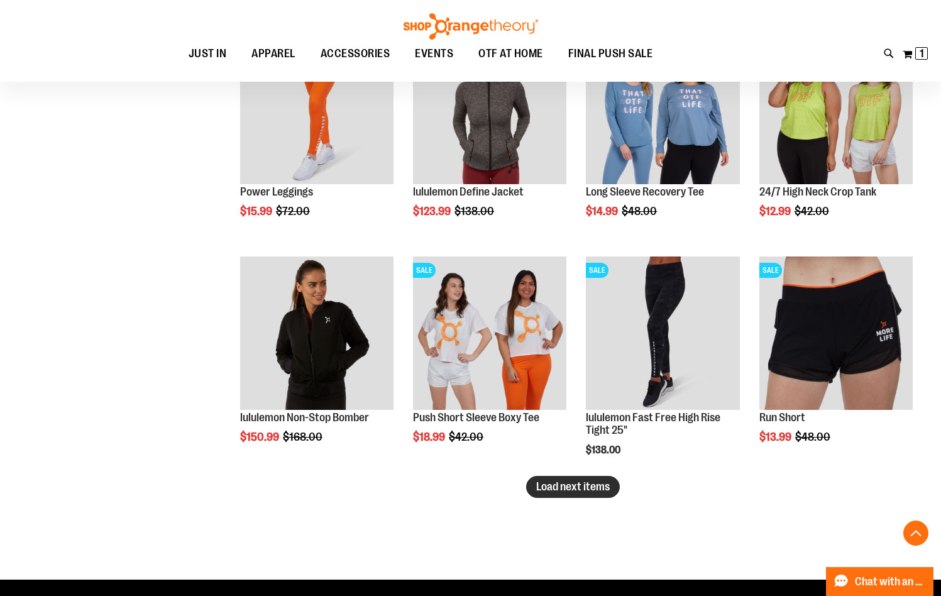
click at [607, 481] on span "Load next items" at bounding box center [573, 486] width 74 height 13
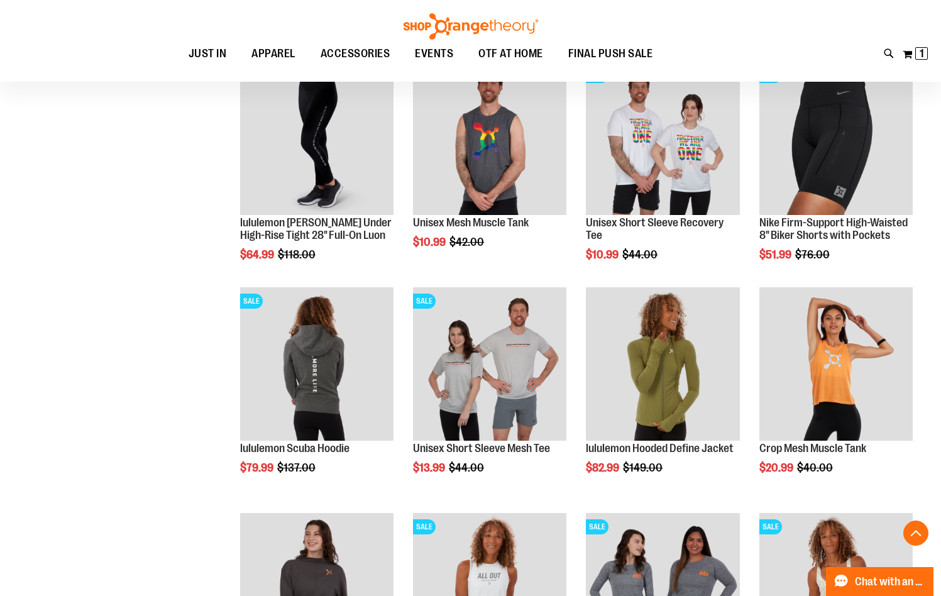
scroll to position [2955, 0]
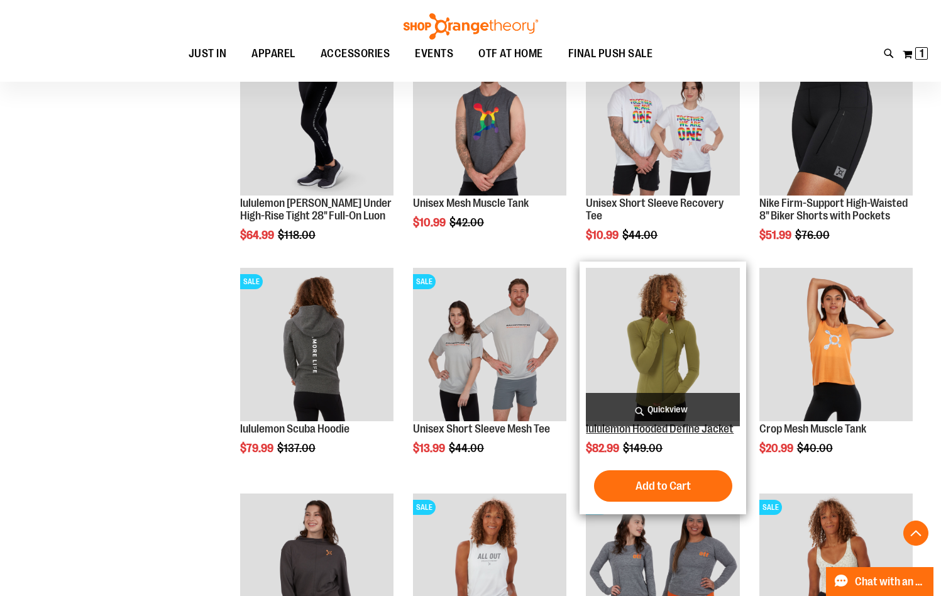
click at [657, 433] on link "lululemon Hooded Define Jacket" at bounding box center [660, 429] width 148 height 13
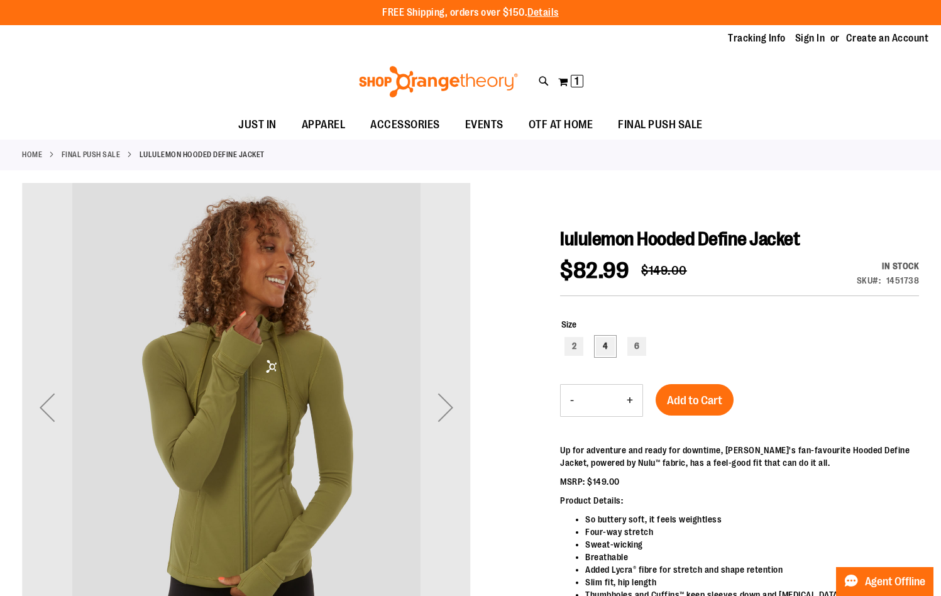
type input "**********"
click at [608, 353] on div "4" at bounding box center [605, 346] width 19 height 19
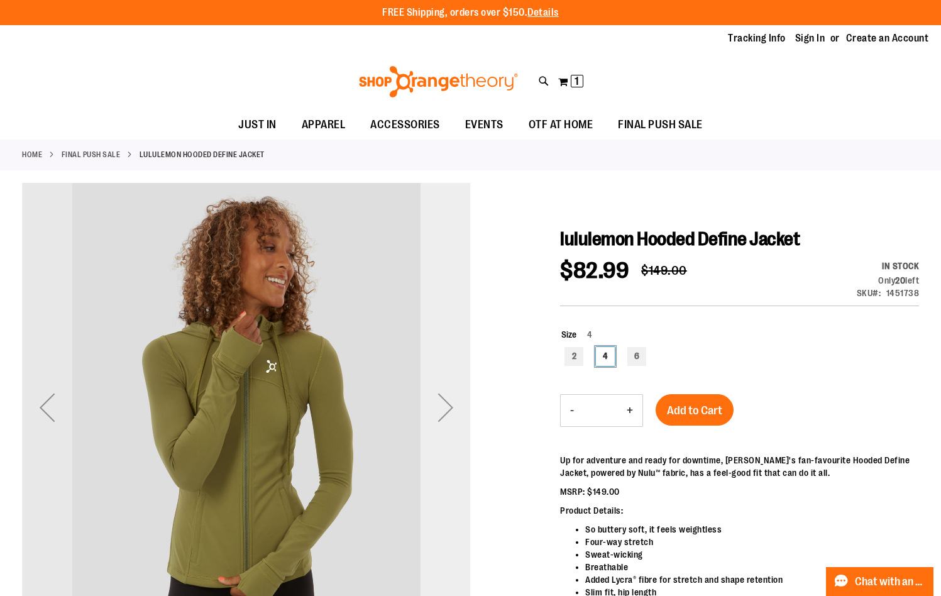
click at [448, 410] on div "Next" at bounding box center [446, 407] width 50 height 50
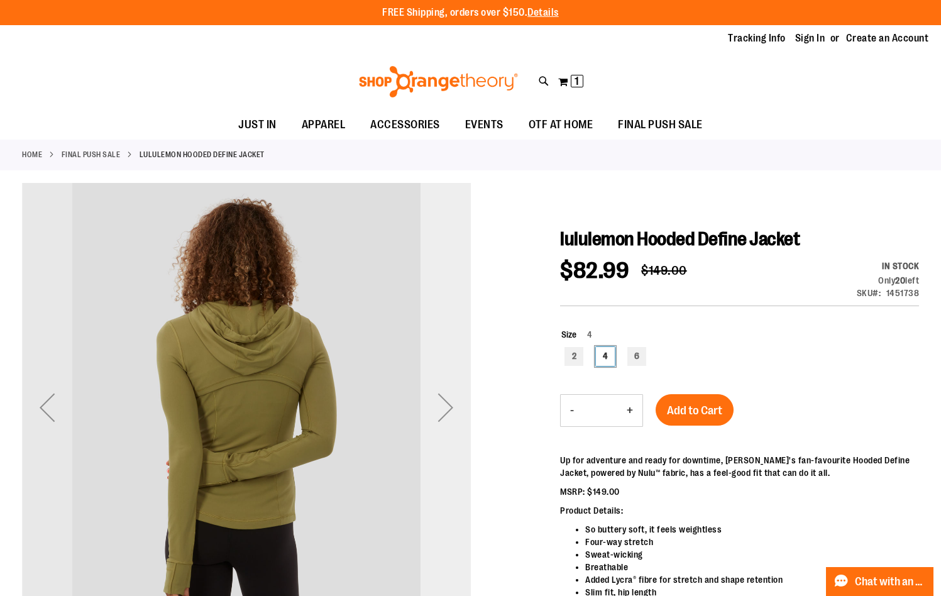
click at [448, 410] on div "Next" at bounding box center [446, 407] width 50 height 50
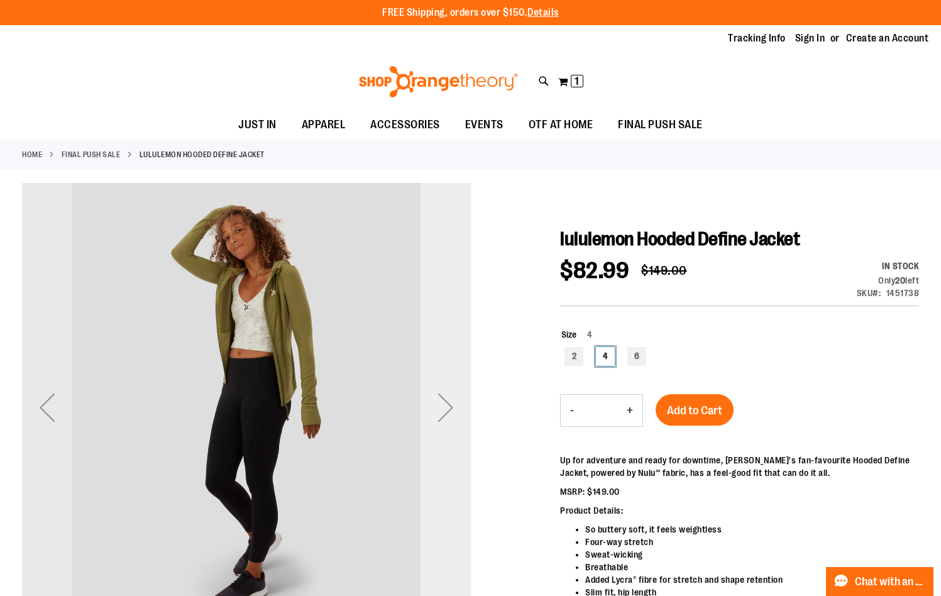
click at [448, 409] on div "Next" at bounding box center [446, 407] width 50 height 50
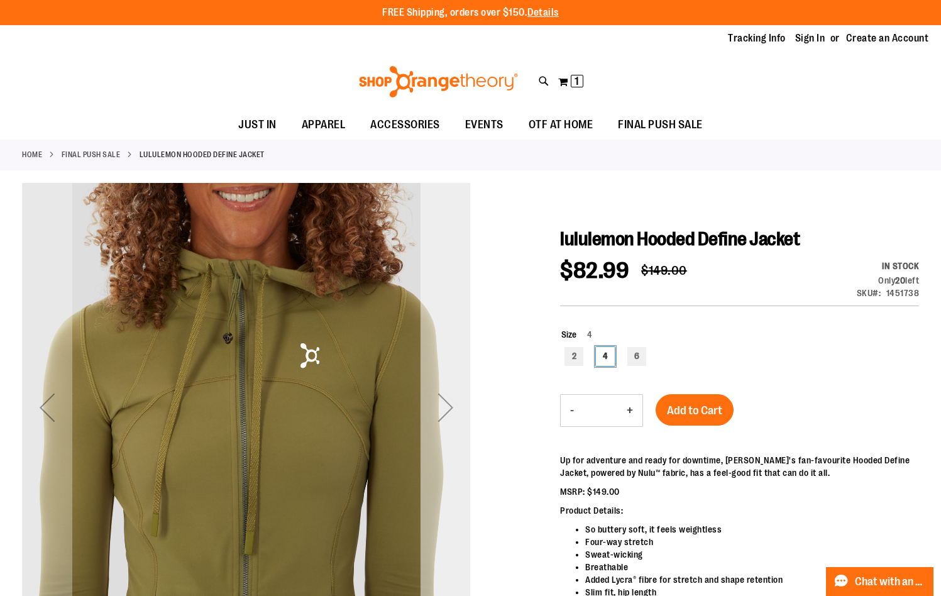
click at [448, 409] on div "Next" at bounding box center [446, 407] width 50 height 50
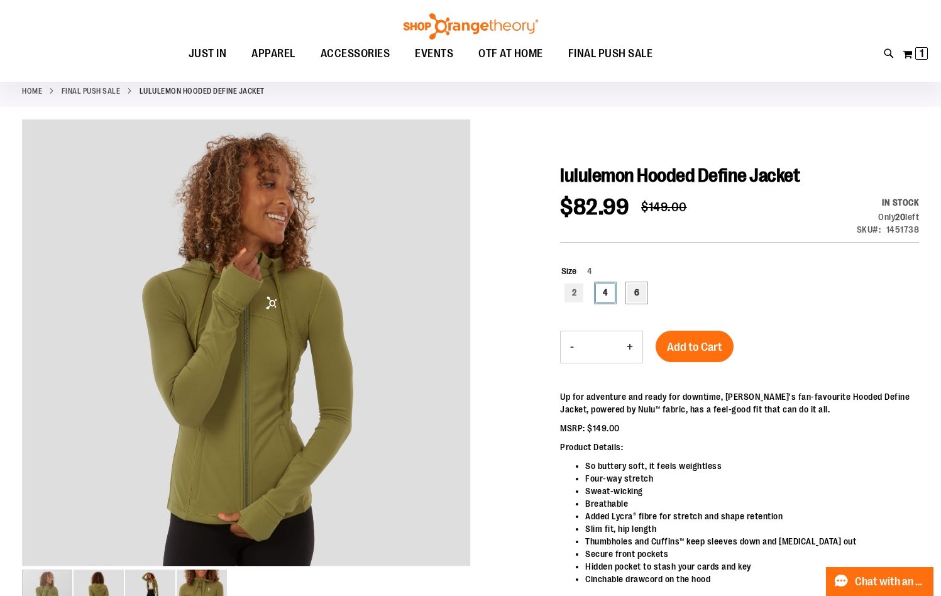
scroll to position [62, 0]
click at [645, 291] on div "6" at bounding box center [637, 293] width 19 height 19
type input "***"
click at [685, 340] on button "Add to Cart" at bounding box center [695, 346] width 78 height 31
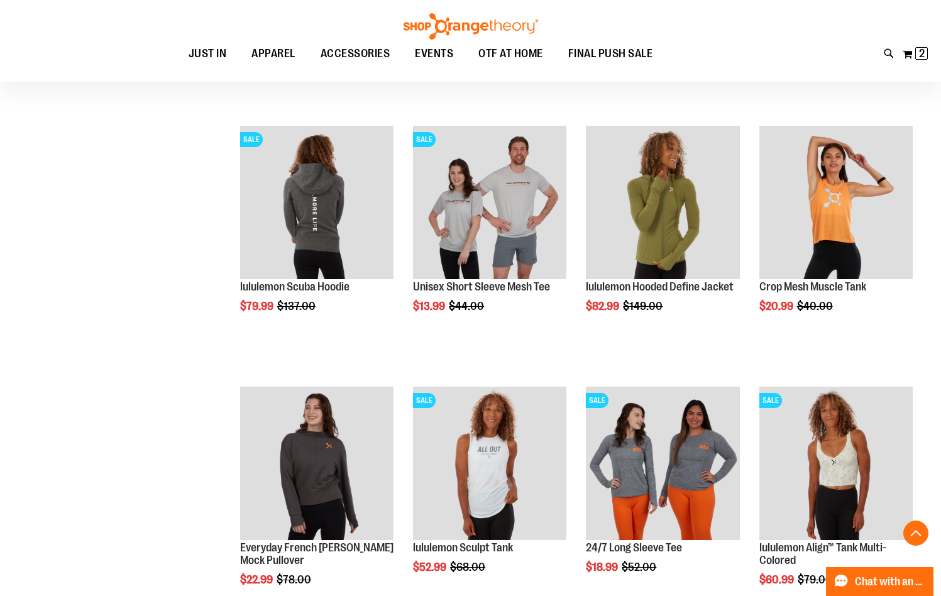
scroll to position [445, 0]
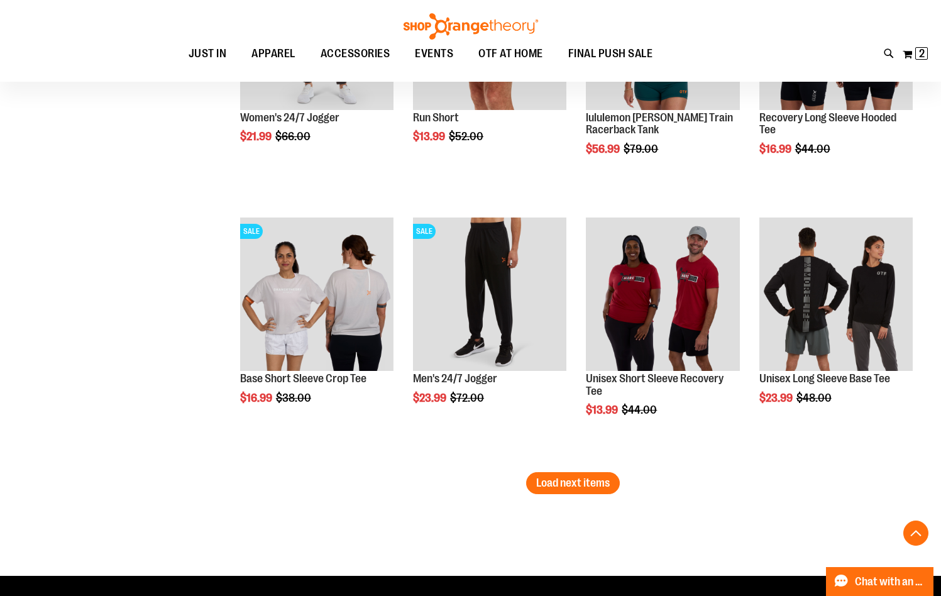
scroll to position [2206, 0]
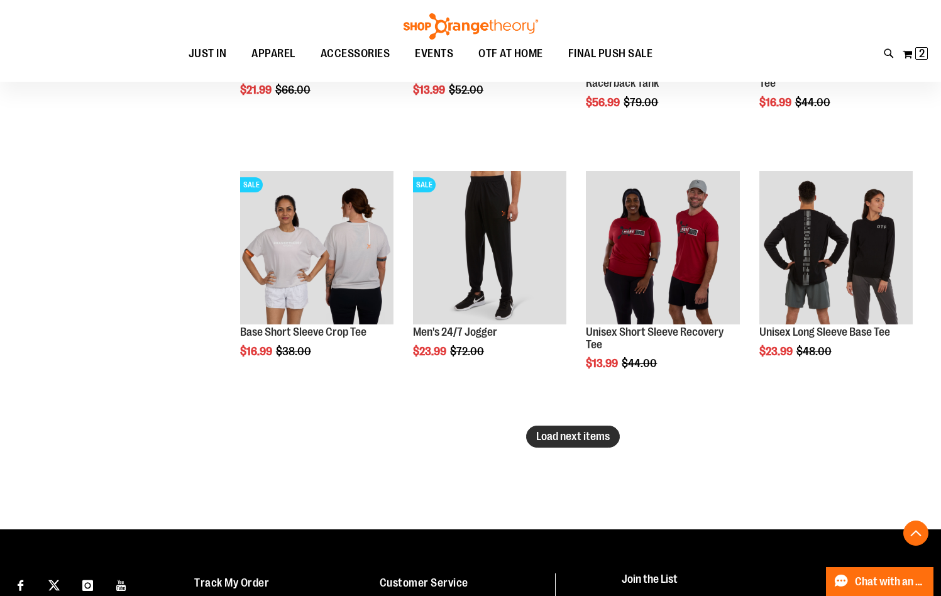
type input "**********"
click at [570, 436] on span "Load next items" at bounding box center [573, 436] width 74 height 13
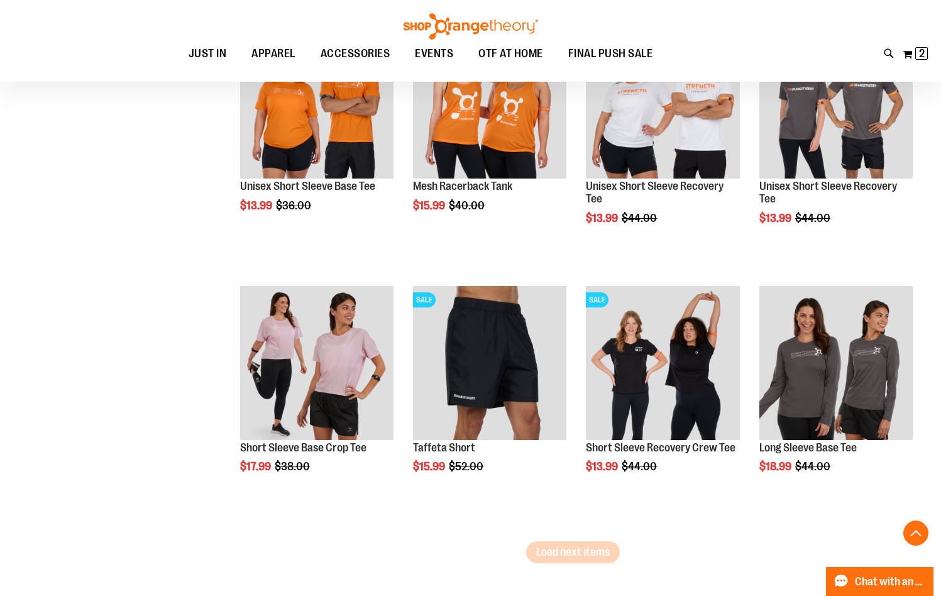
scroll to position [2898, 0]
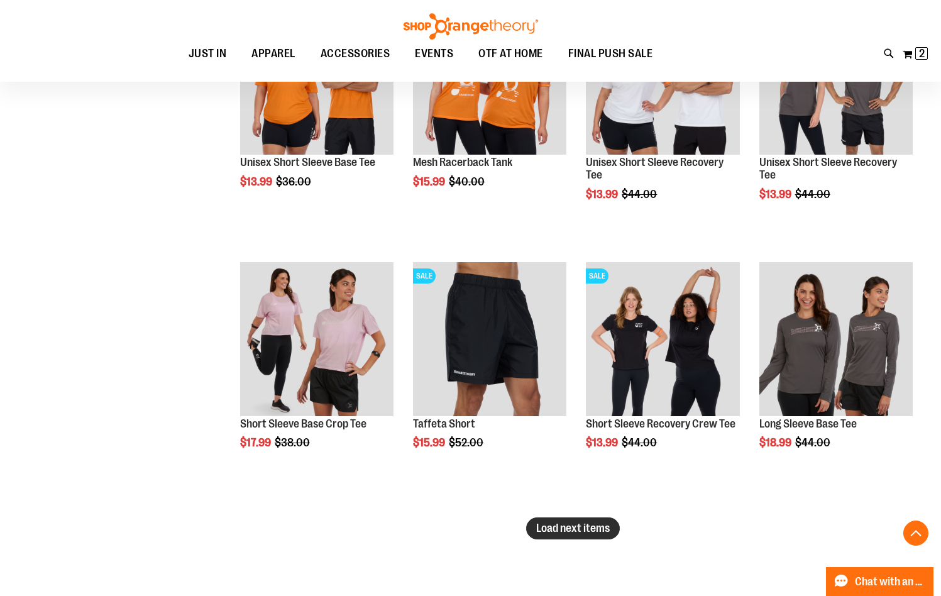
click at [602, 535] on button "Load next items" at bounding box center [573, 529] width 94 height 22
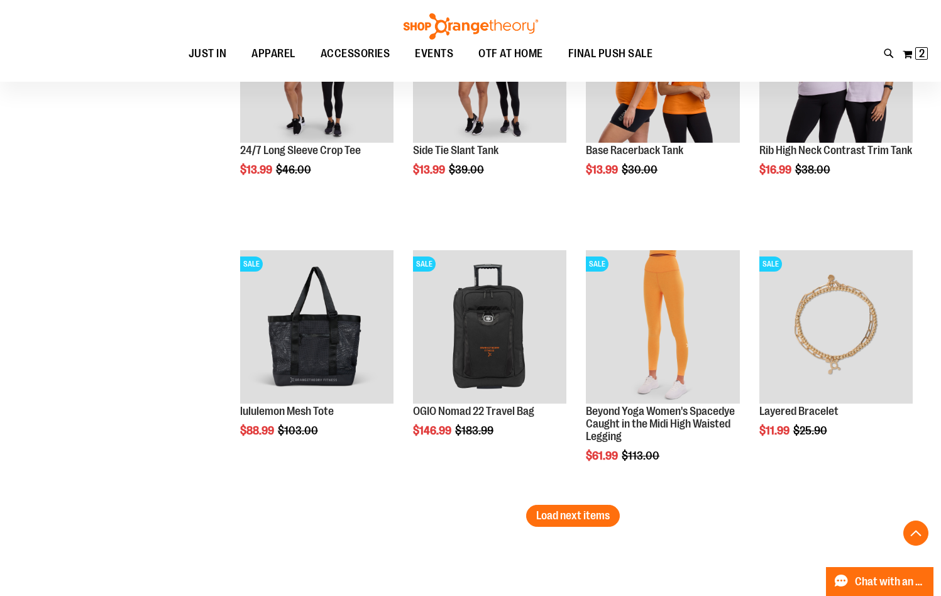
scroll to position [3716, 0]
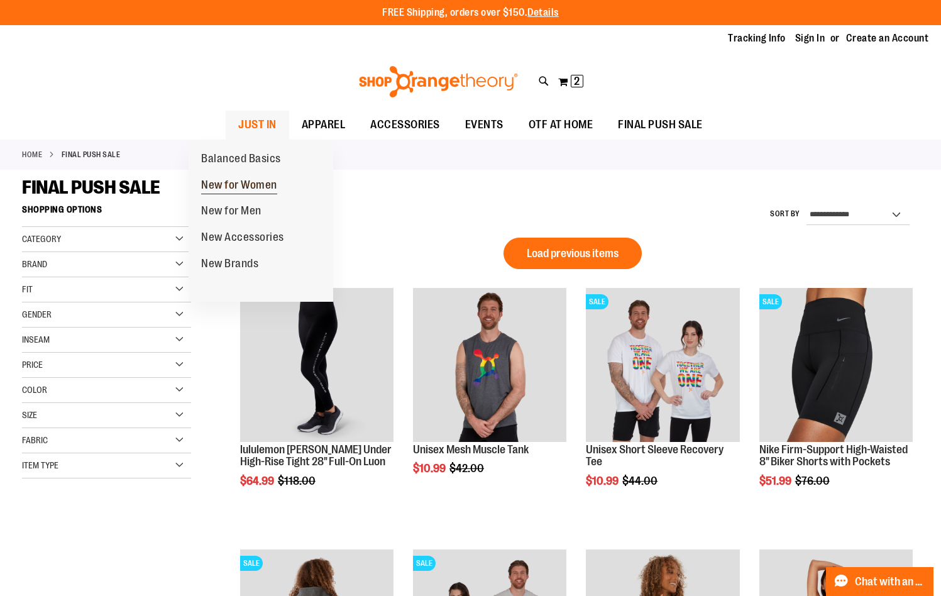
click at [232, 189] on span "New for Women" at bounding box center [239, 187] width 76 height 16
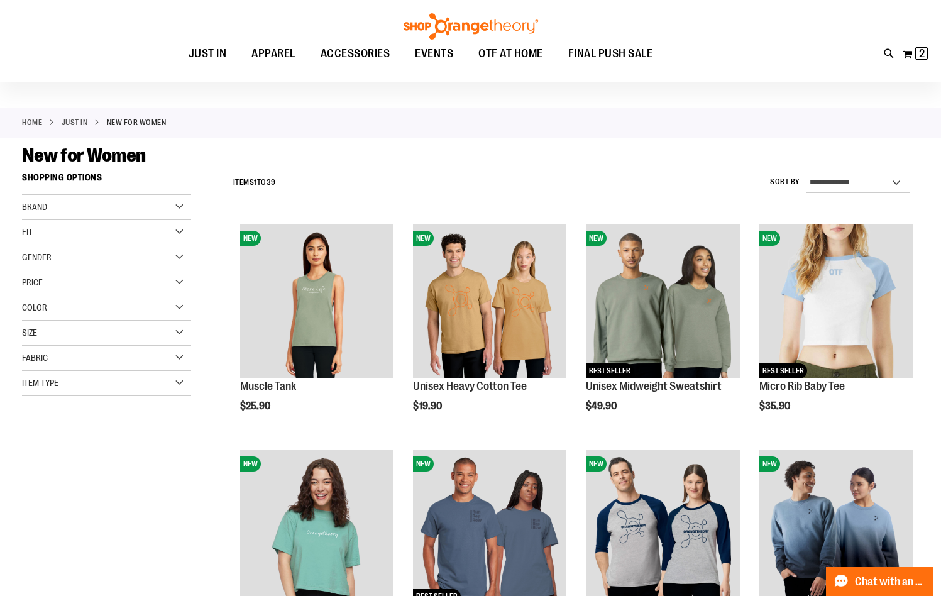
scroll to position [62, 0]
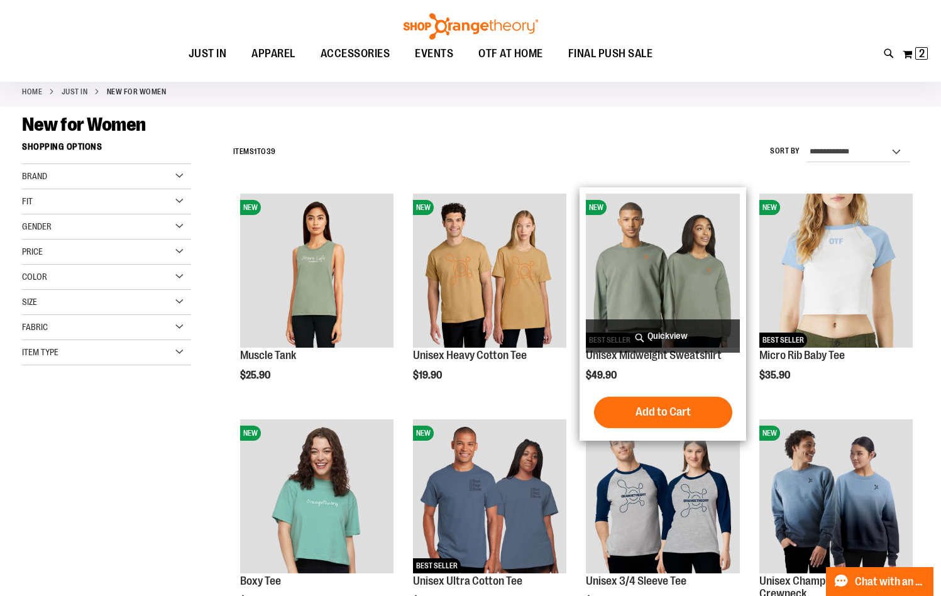
type input "**********"
click at [680, 362] on div "Unisex Midweight Sweatshirt $49.90 [GEOGRAPHIC_DATA] Add to Cart In stock" at bounding box center [662, 314] width 153 height 240
click at [680, 354] on link "Unisex Midweight Sweatshirt" at bounding box center [654, 355] width 136 height 13
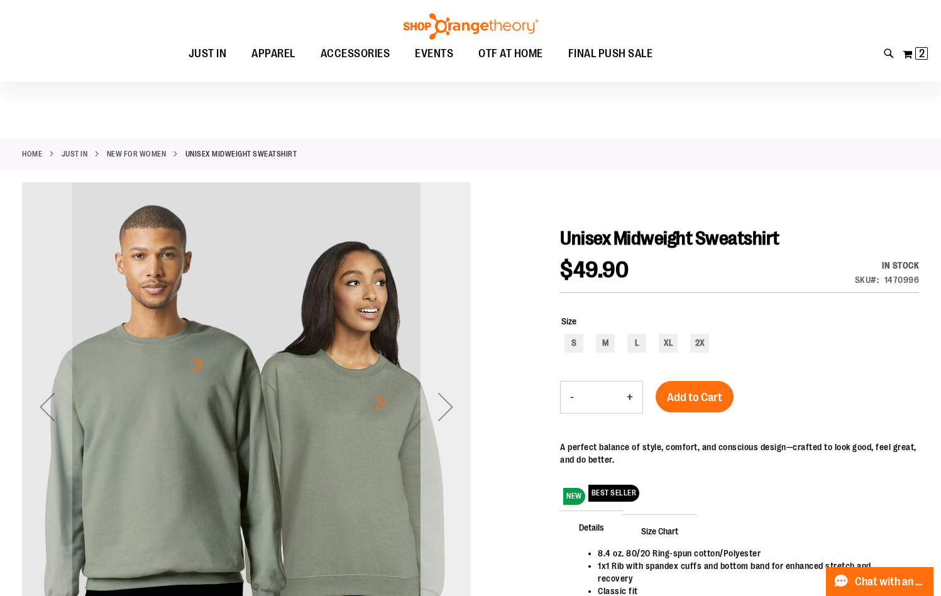
scroll to position [62, 0]
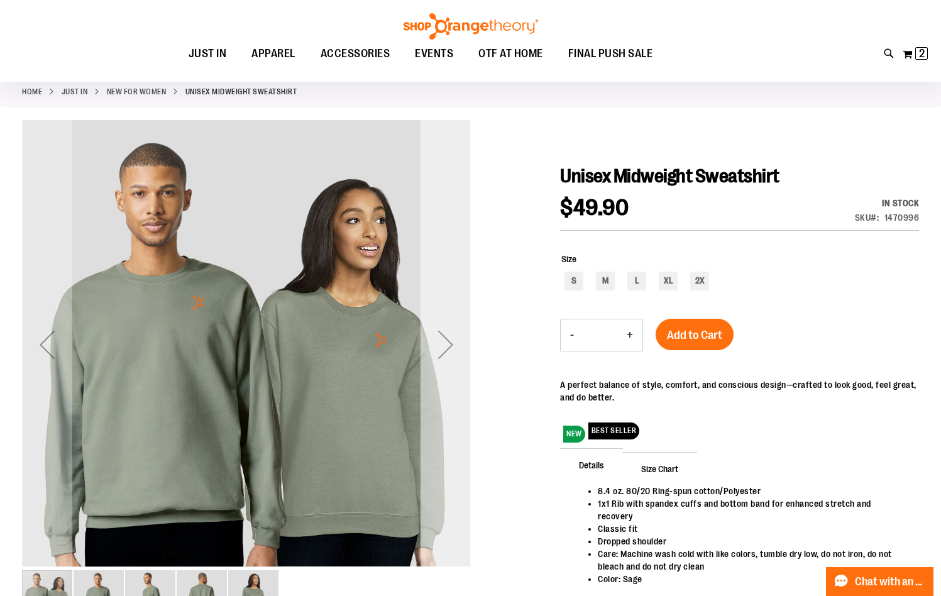
type input "**********"
click at [448, 350] on div "Next" at bounding box center [446, 344] width 50 height 50
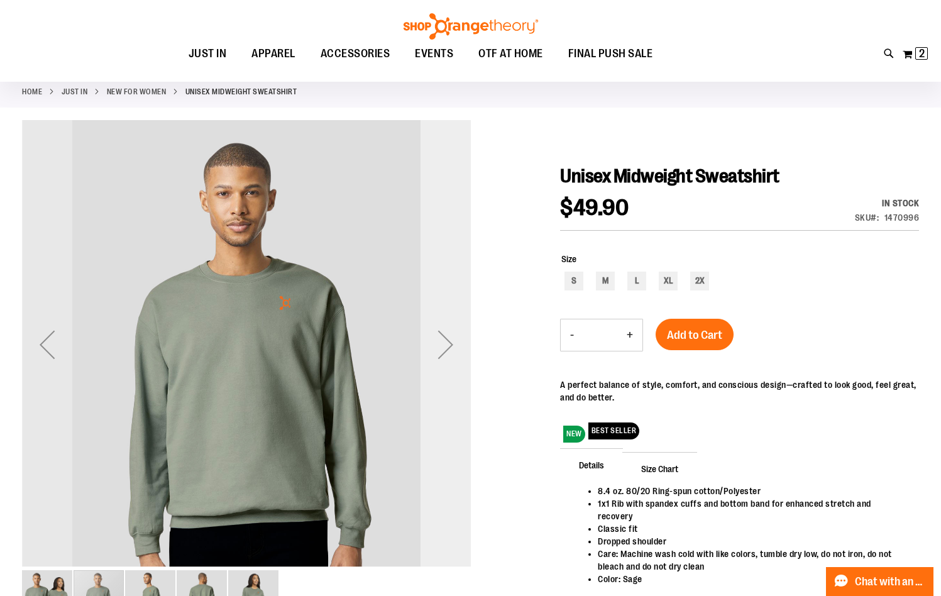
click at [448, 350] on div "Next" at bounding box center [446, 344] width 50 height 50
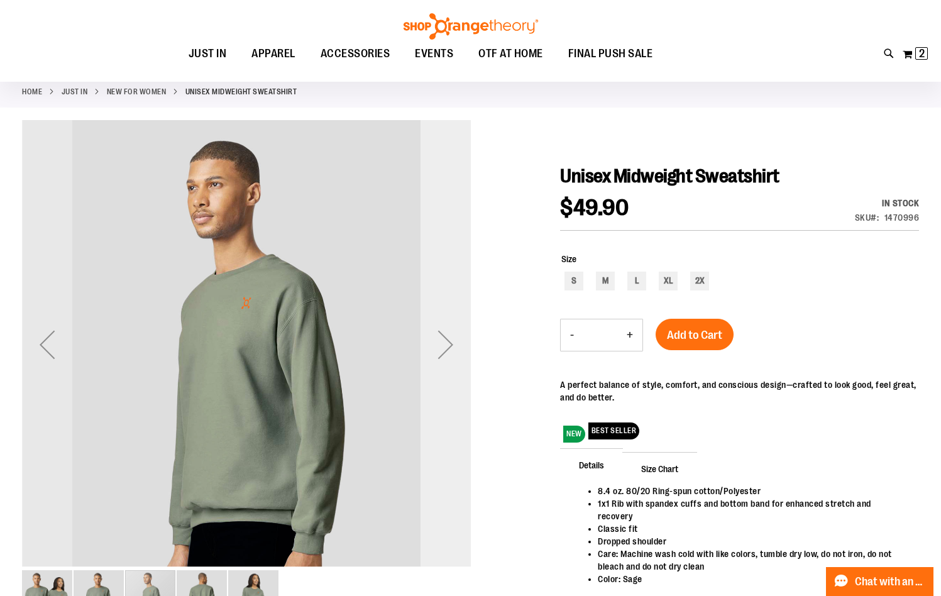
click at [448, 350] on div "Next" at bounding box center [446, 344] width 50 height 50
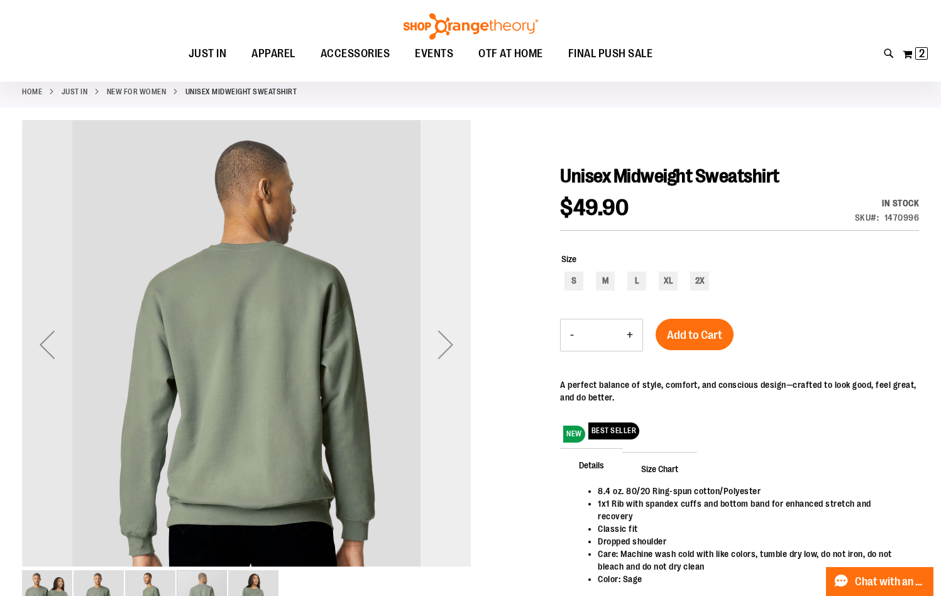
click at [448, 350] on div "Next" at bounding box center [446, 344] width 50 height 50
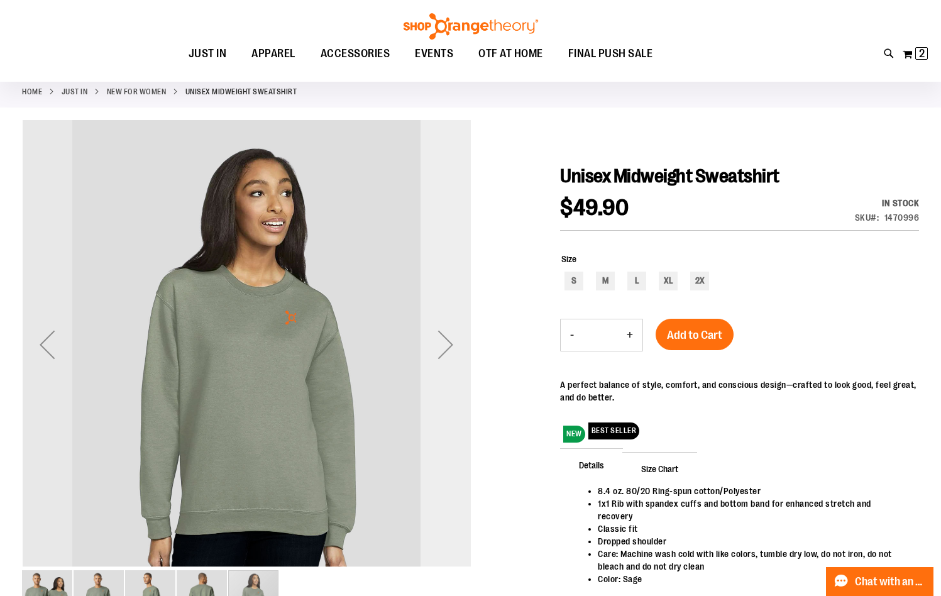
click at [448, 350] on div "Next" at bounding box center [446, 344] width 50 height 50
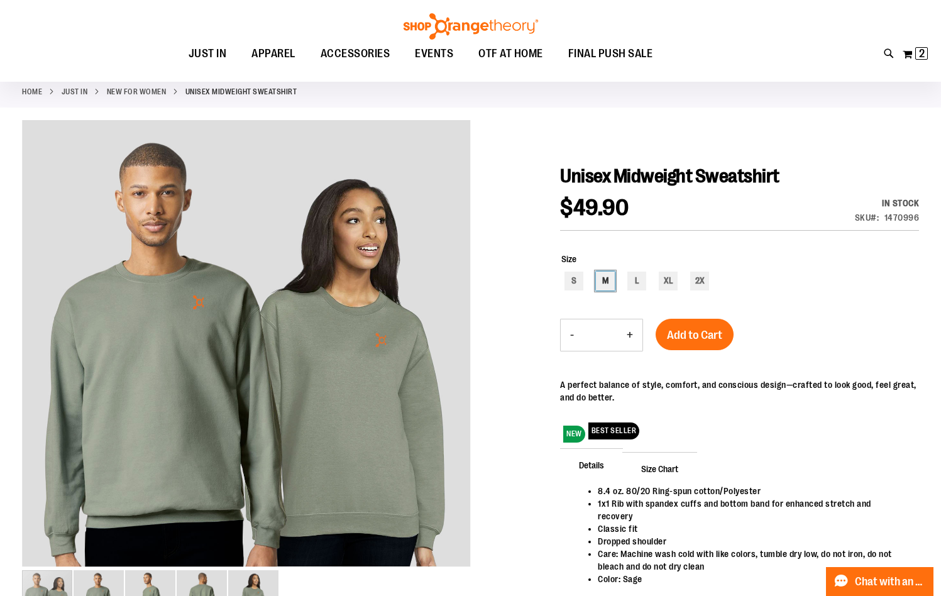
click at [604, 274] on div "M" at bounding box center [605, 281] width 19 height 19
click at [687, 331] on span "Add to Cart" at bounding box center [694, 335] width 55 height 14
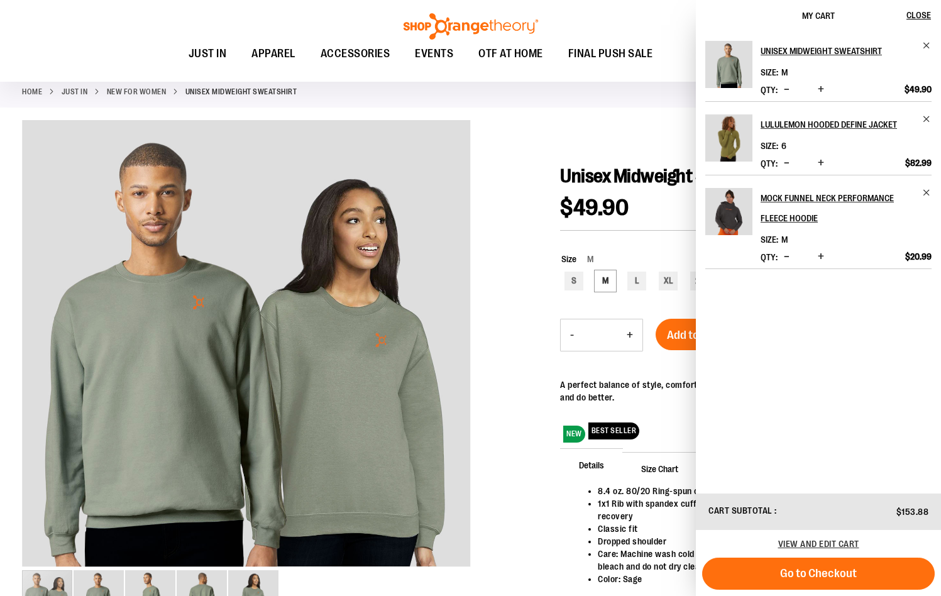
scroll to position [584, 0]
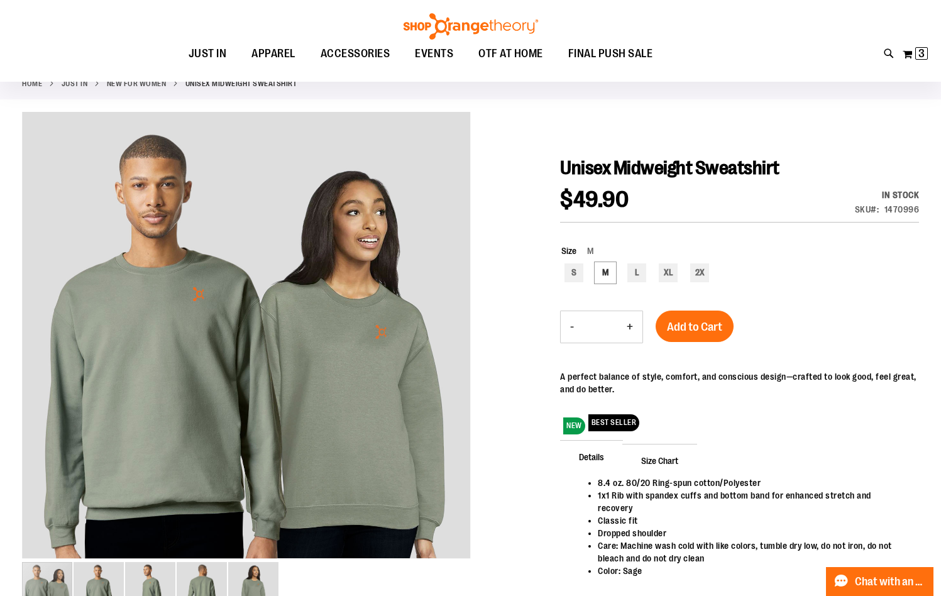
scroll to position [143, 0]
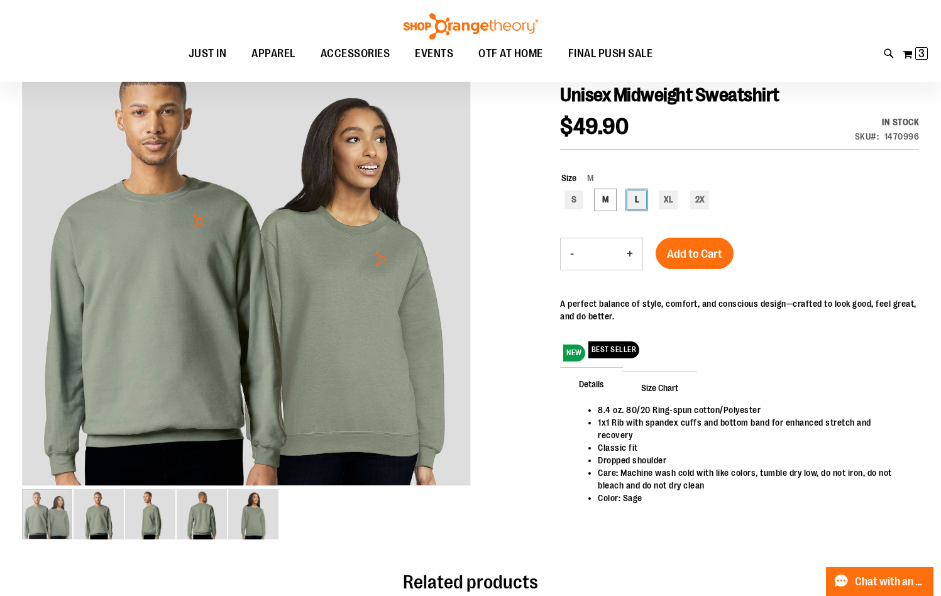
click at [637, 202] on div "L" at bounding box center [637, 200] width 19 height 19
type input "***"
click at [677, 250] on span "Add to Cart" at bounding box center [694, 254] width 55 height 14
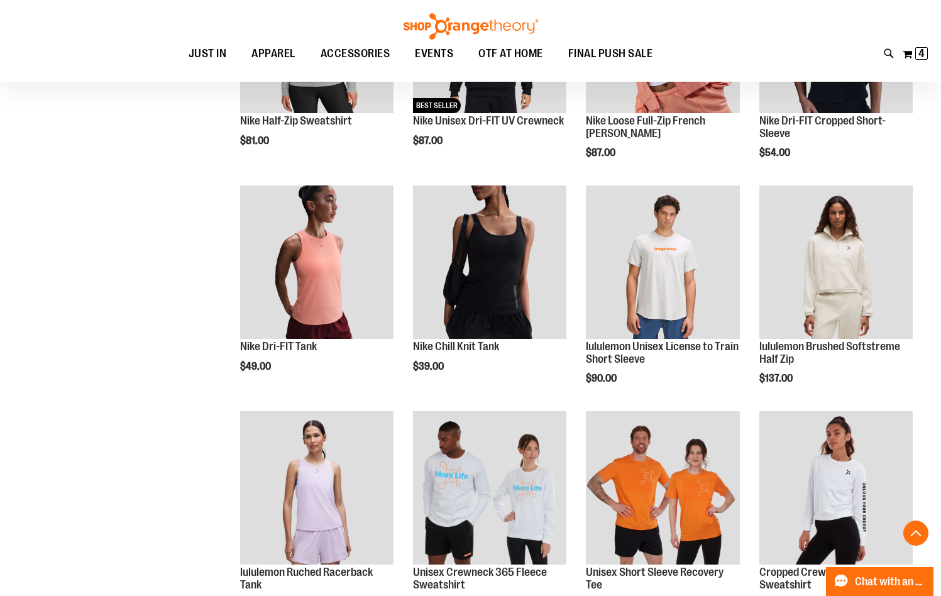
scroll to position [816, 0]
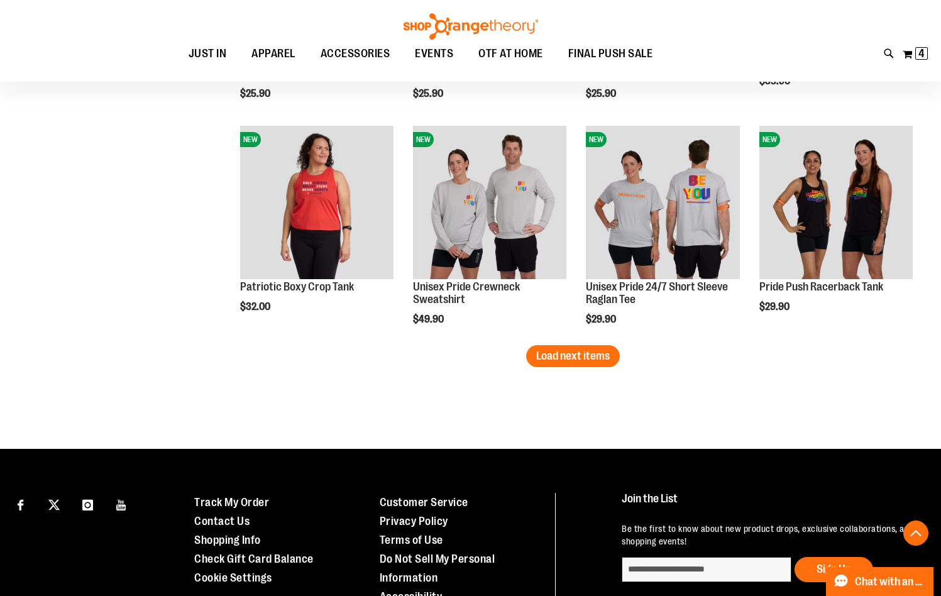
scroll to position [1948, 0]
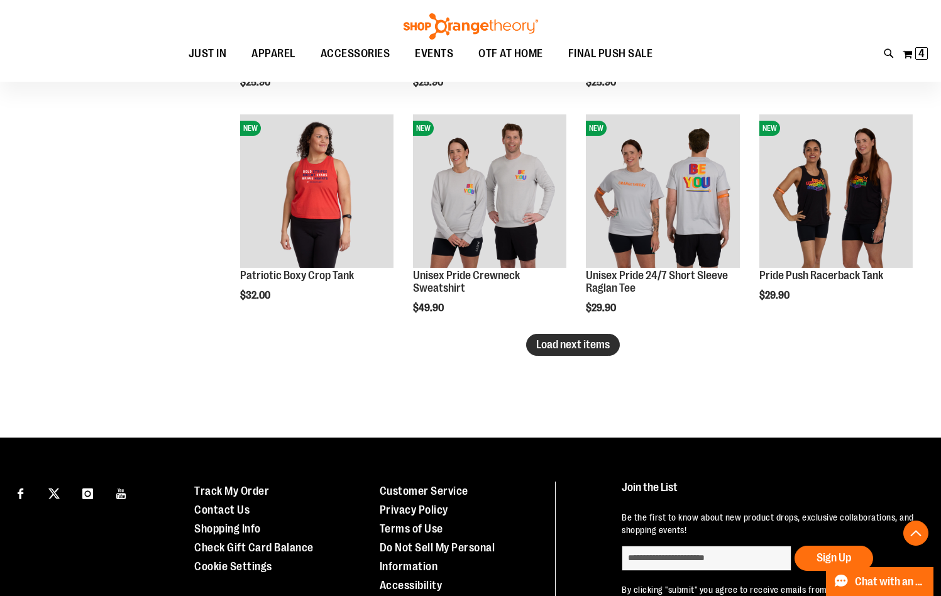
type input "**********"
click at [592, 348] on span "Load next items" at bounding box center [573, 344] width 74 height 13
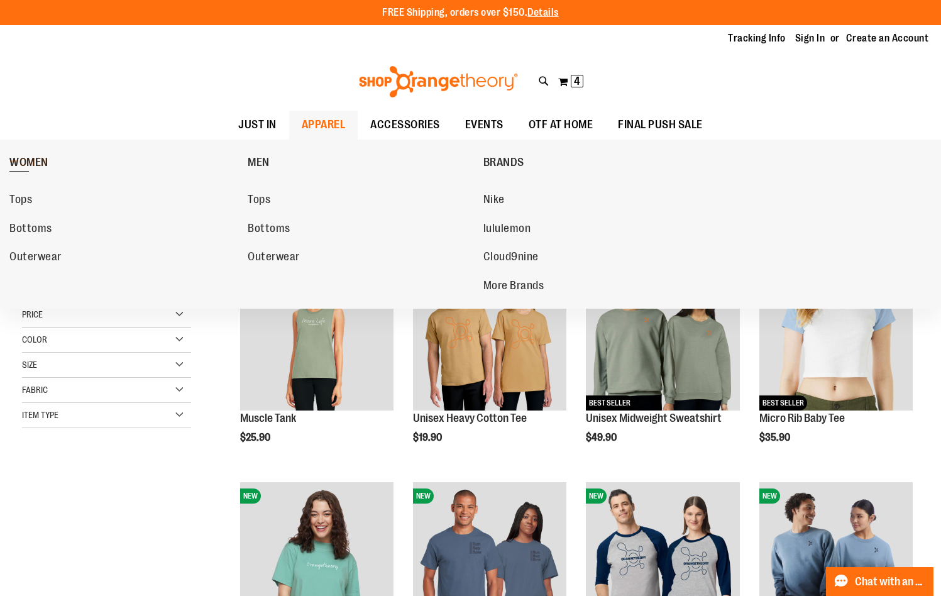
click at [36, 165] on span "WOMEN" at bounding box center [28, 164] width 39 height 16
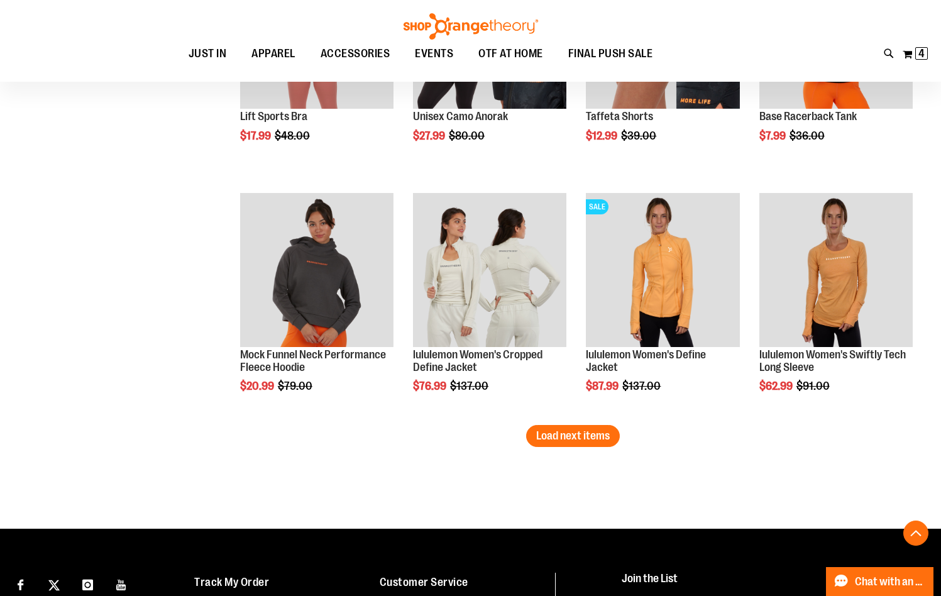
scroll to position [1949, 0]
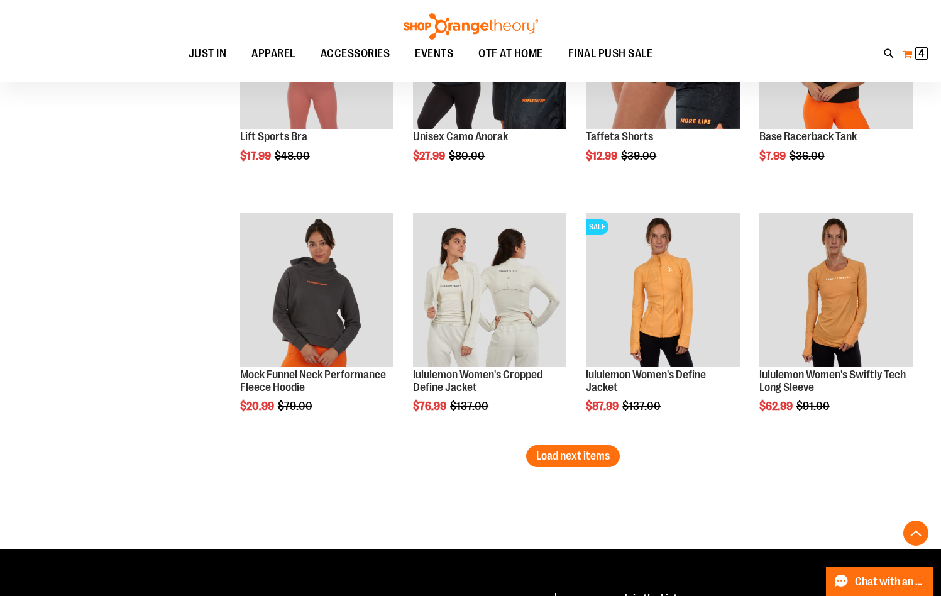
type input "**********"
click at [911, 56] on button "My Cart 4 4 items" at bounding box center [915, 54] width 26 height 20
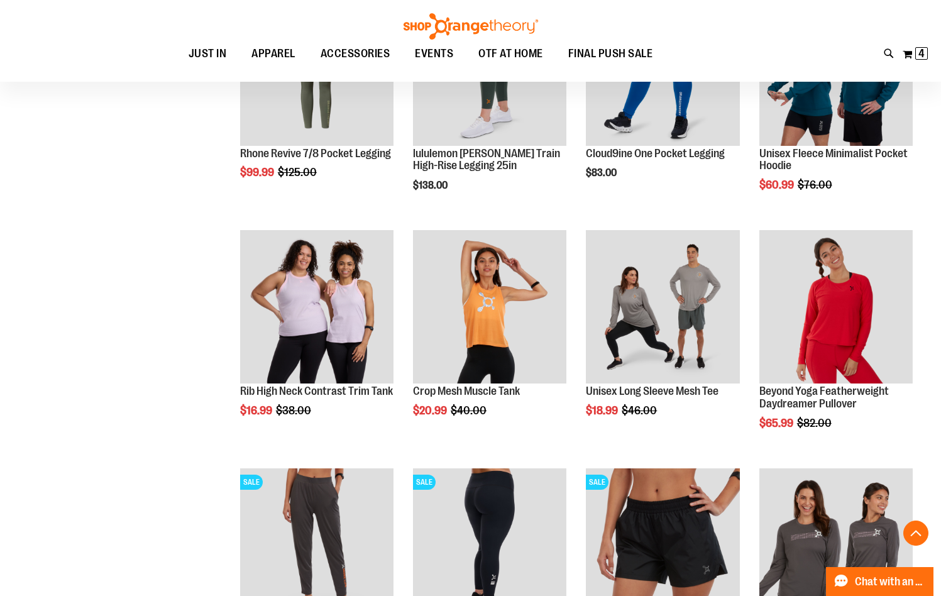
scroll to position [243, 0]
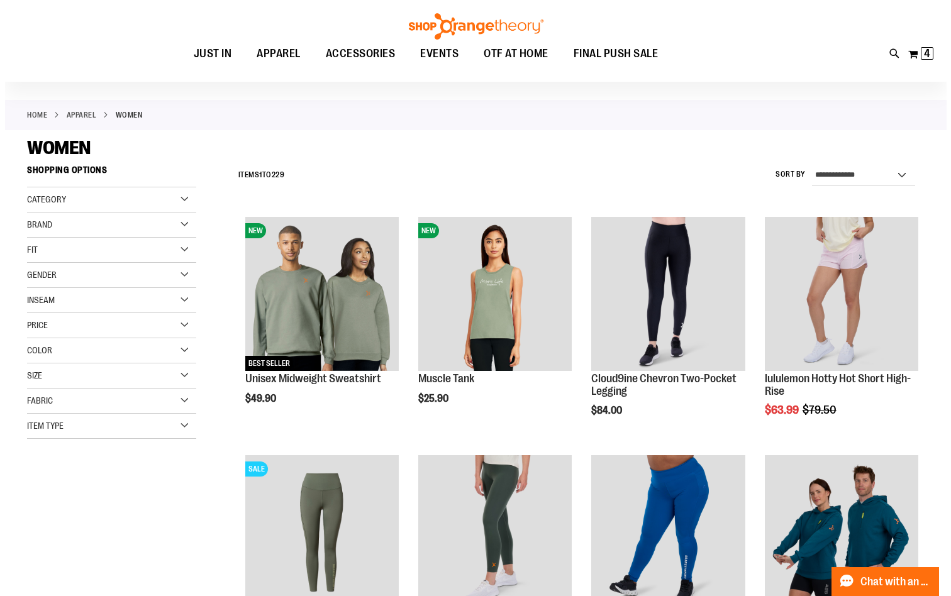
scroll to position [125, 0]
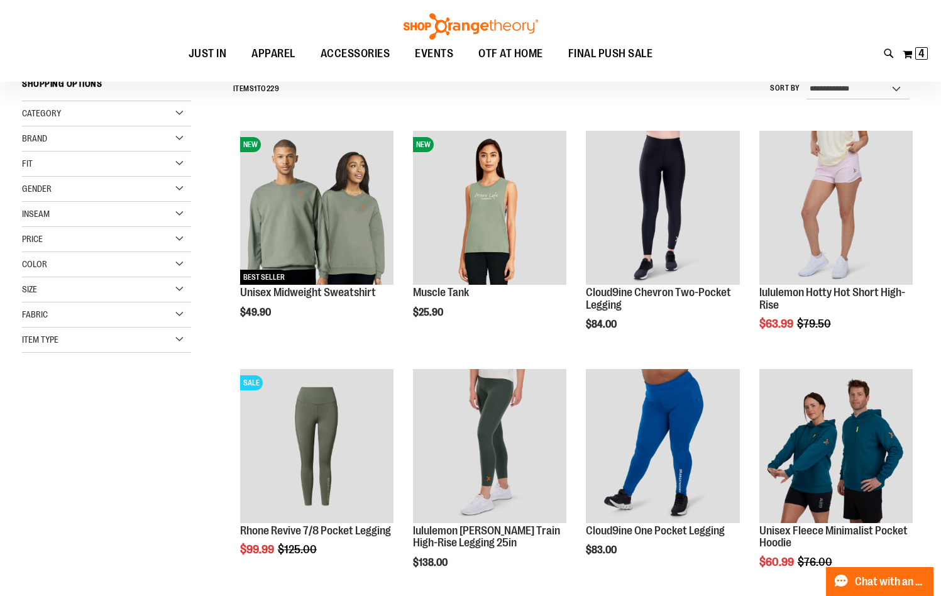
click at [889, 55] on icon at bounding box center [889, 54] width 11 height 14
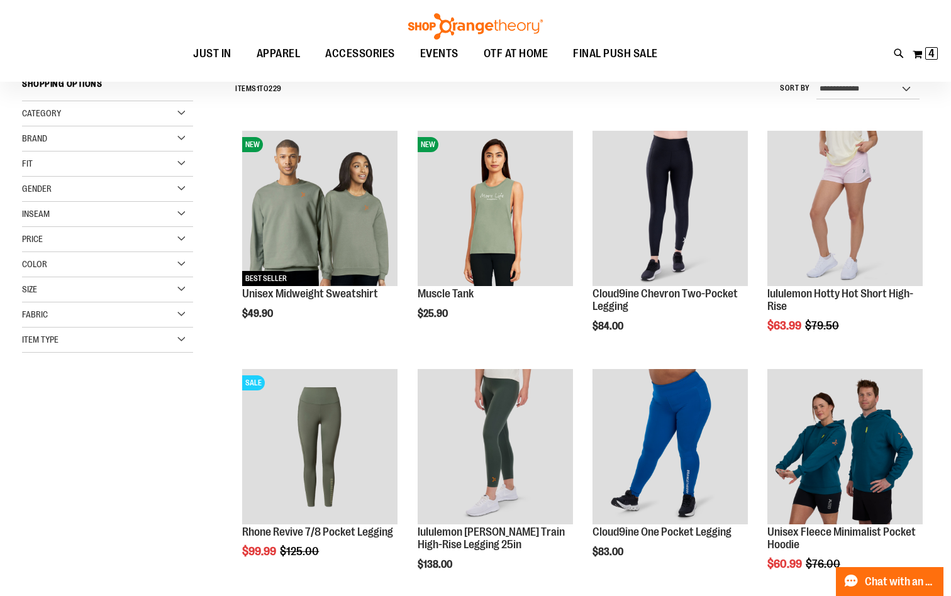
type input "**********"
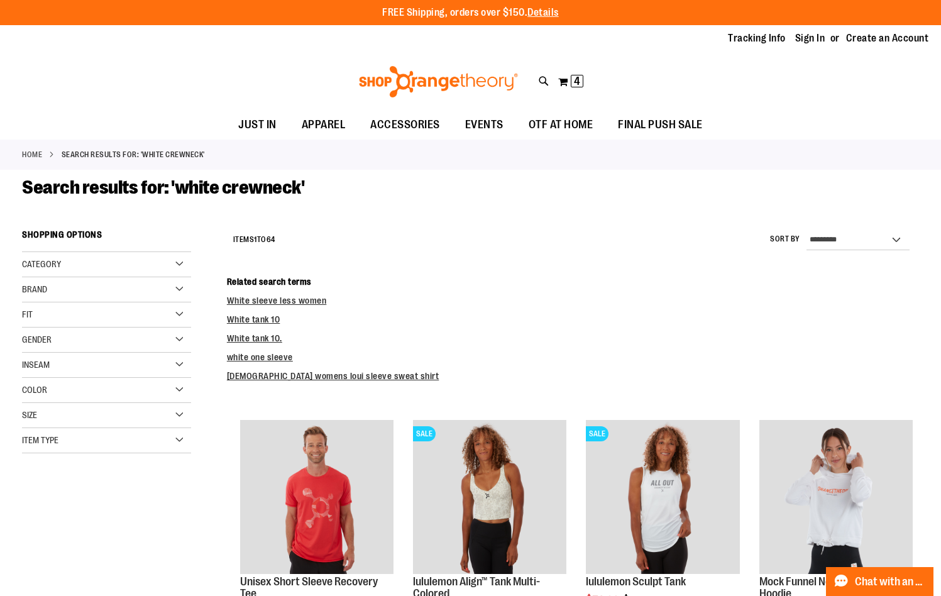
type input "**********"
click at [167, 156] on strong "Search results for: 'white crewneck'" at bounding box center [133, 154] width 143 height 11
click at [8, 150] on div "Home Search results for: '[DEMOGRAPHIC_DATA] crewneck'" at bounding box center [470, 155] width 941 height 30
click at [547, 89] on icon at bounding box center [544, 81] width 11 height 14
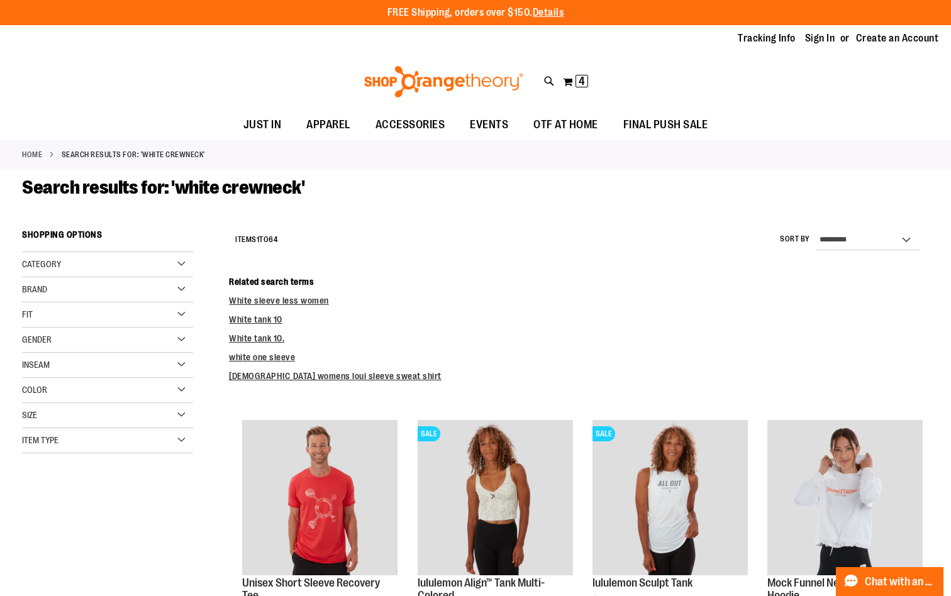
type input "*"
type input "*********"
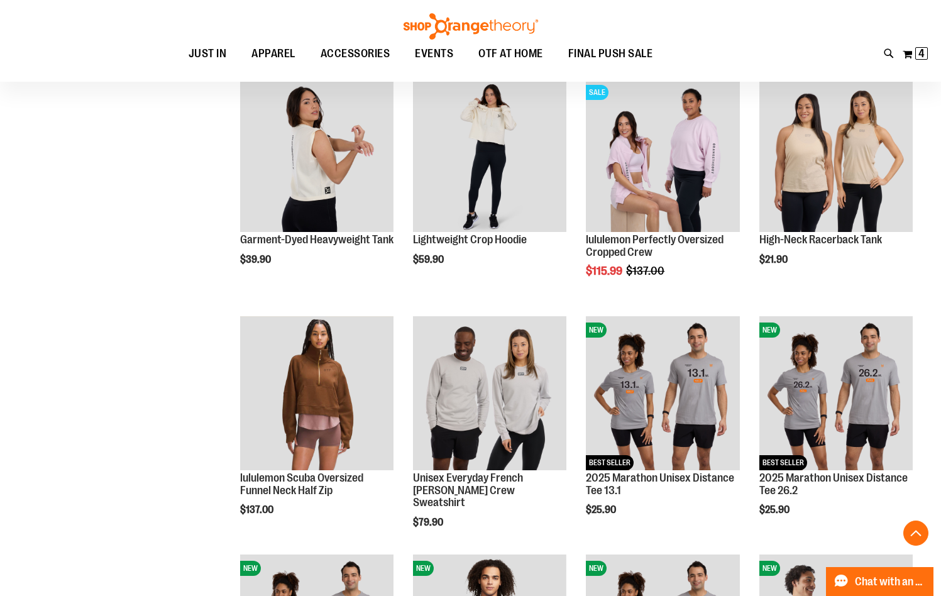
scroll to position [2075, 0]
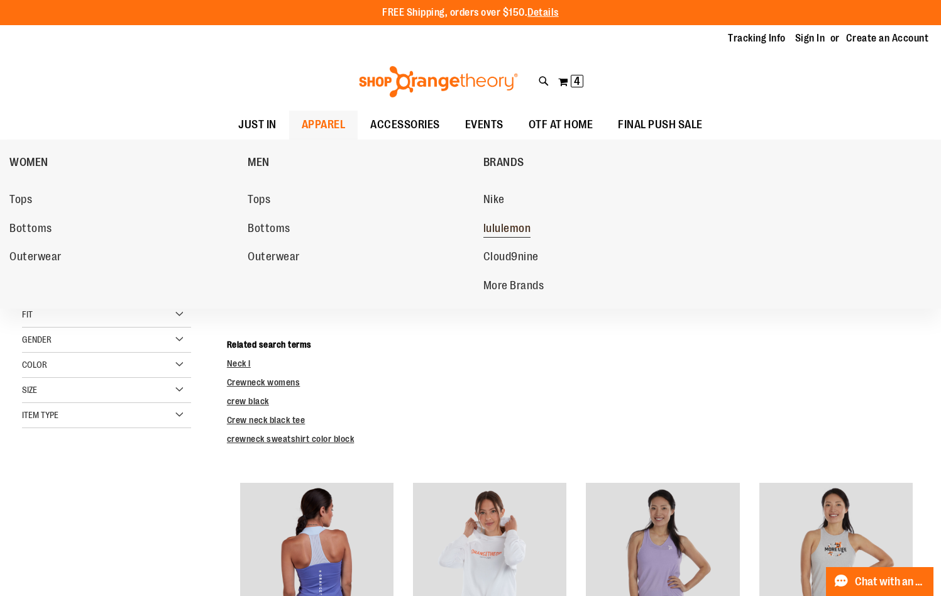
type input "**********"
click at [516, 228] on span "lululemon" at bounding box center [508, 230] width 48 height 16
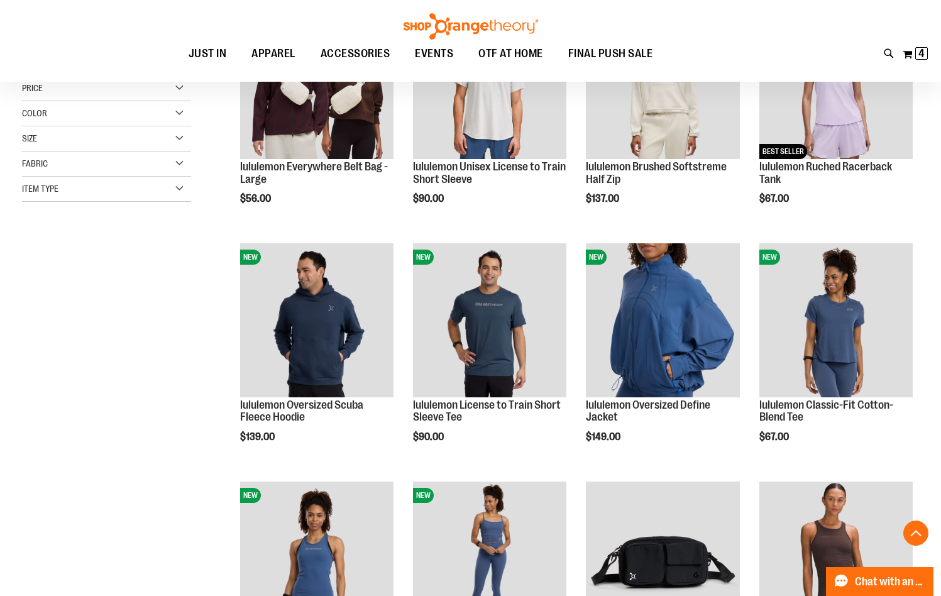
scroll to position [188, 0]
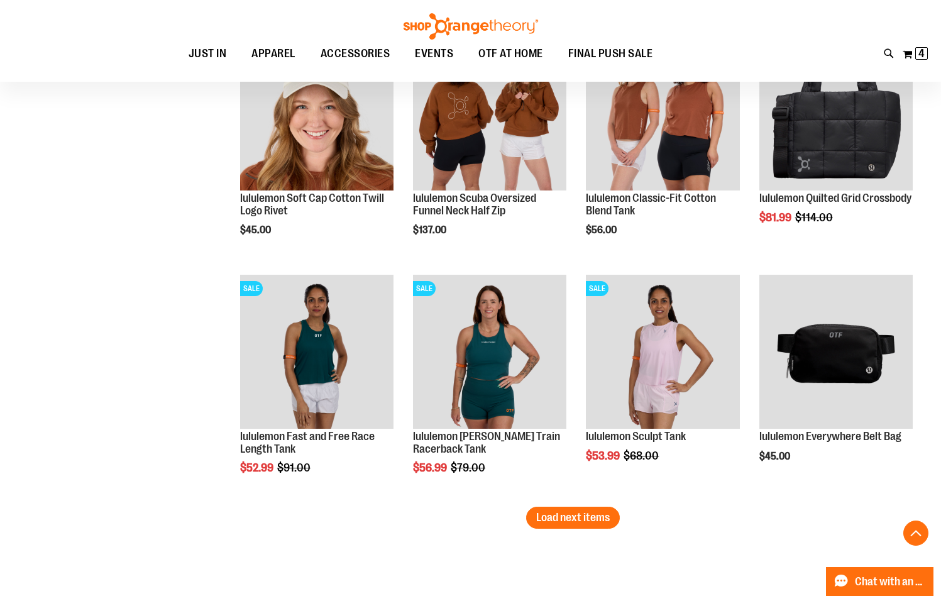
scroll to position [1949, 0]
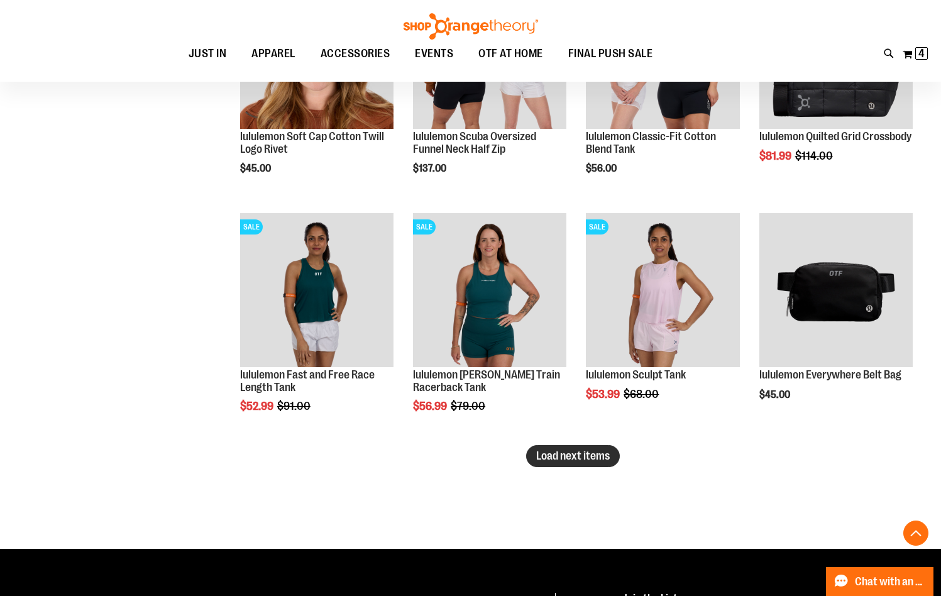
type input "**********"
click at [605, 467] on button "Load next items" at bounding box center [573, 456] width 94 height 22
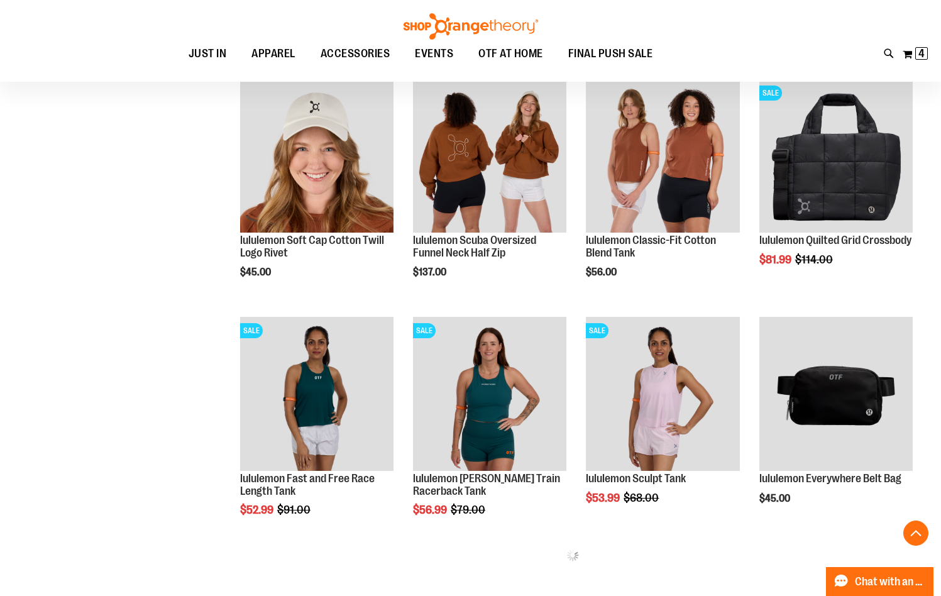
scroll to position [1823, 0]
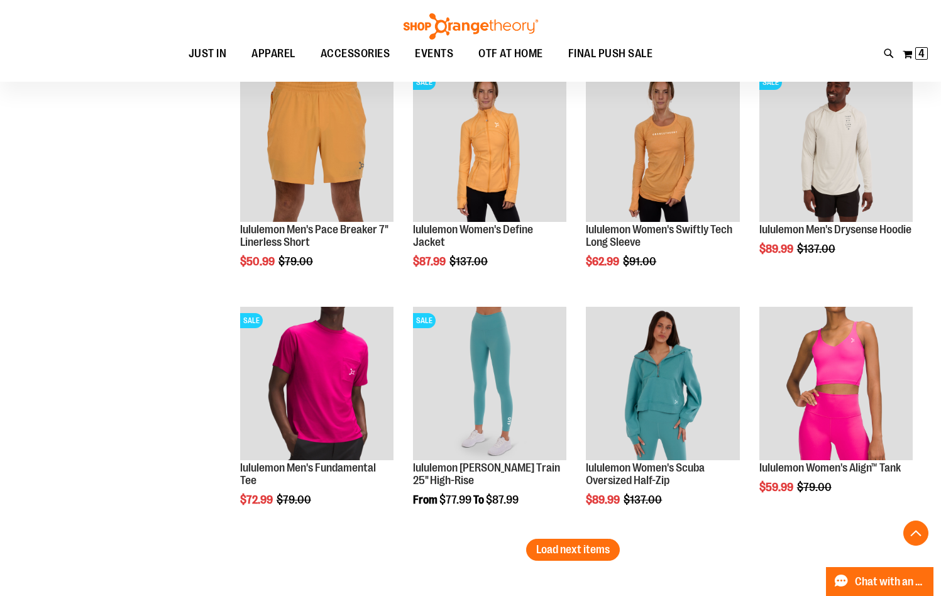
scroll to position [2578, 0]
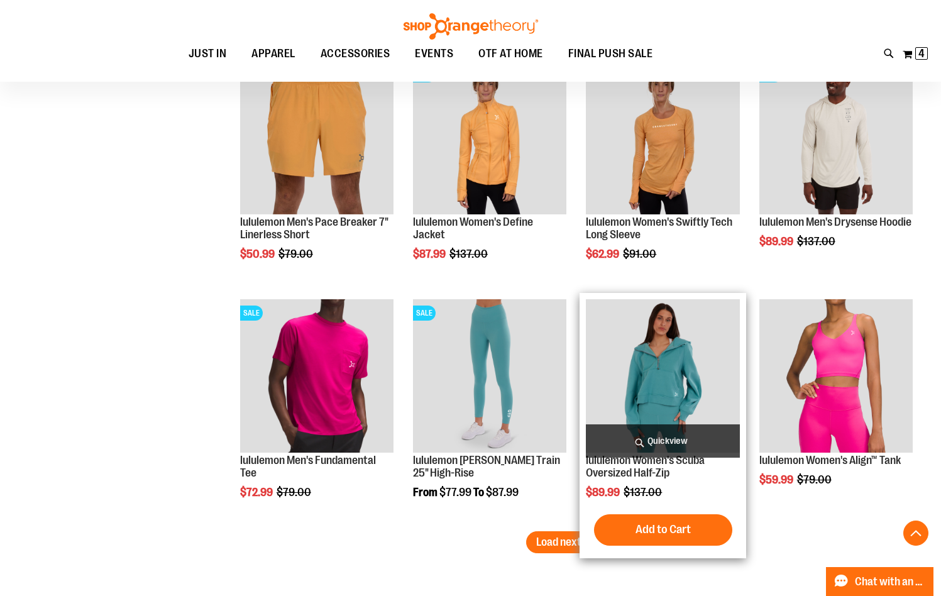
click at [642, 396] on img "product" at bounding box center [662, 375] width 153 height 153
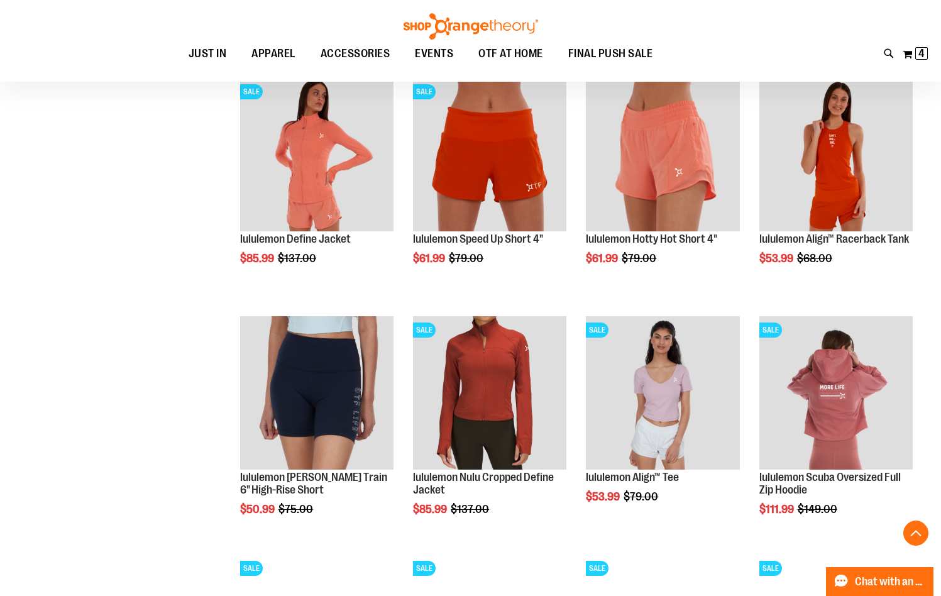
scroll to position [804, 0]
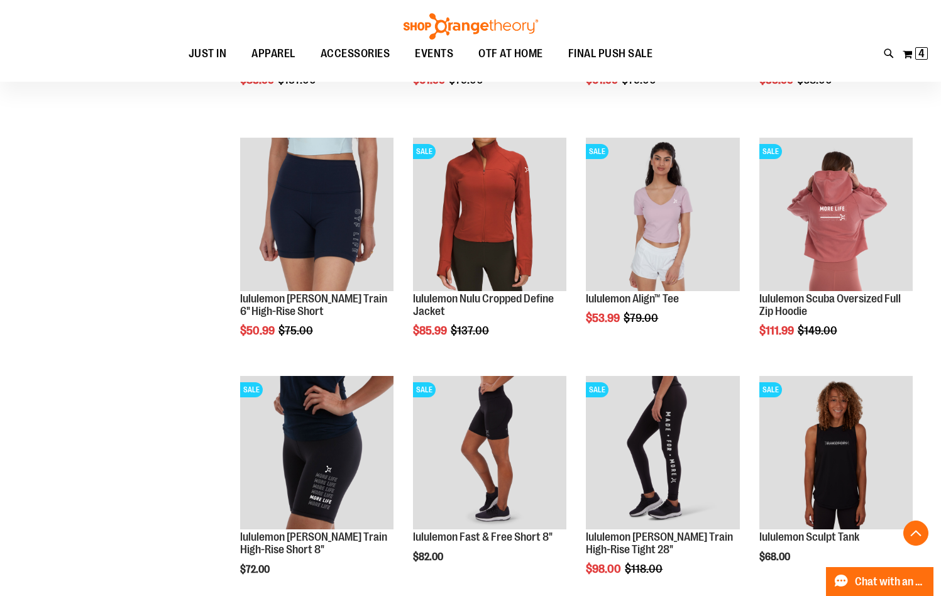
scroll to position [992, 0]
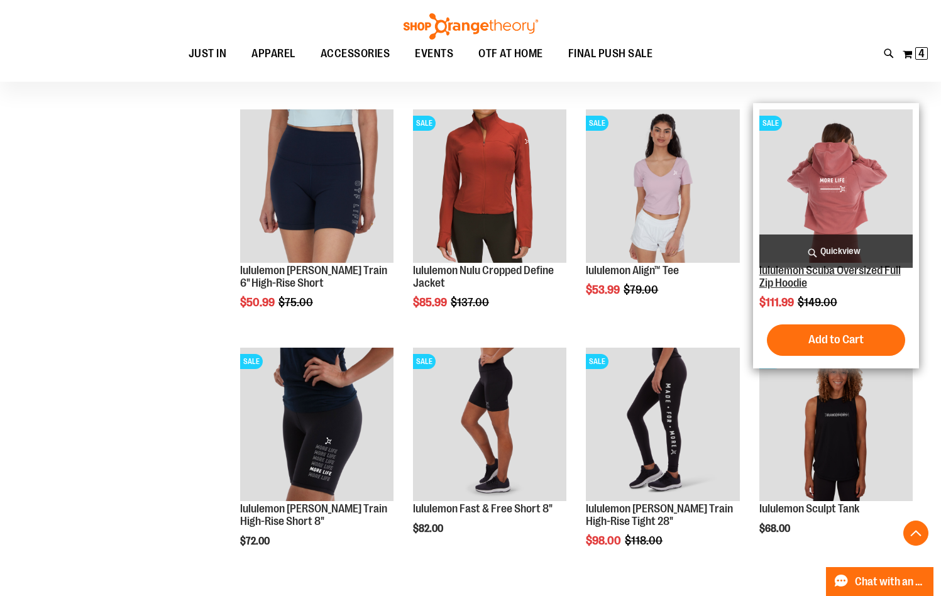
type input "**********"
click at [813, 273] on link "lululemon Scuba Oversized Full Zip Hoodie" at bounding box center [831, 276] width 142 height 25
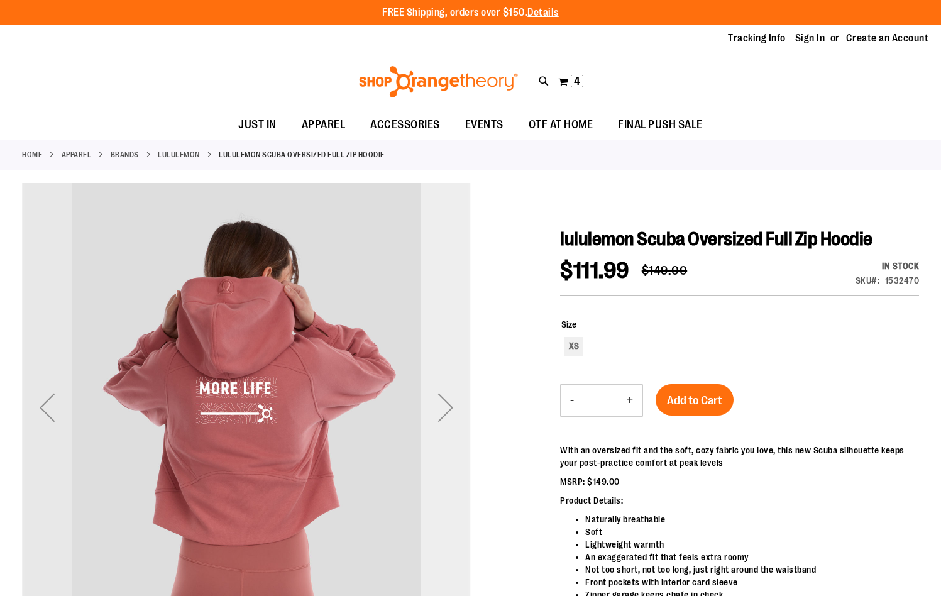
type input "**********"
click at [437, 391] on div "Next" at bounding box center [446, 407] width 50 height 50
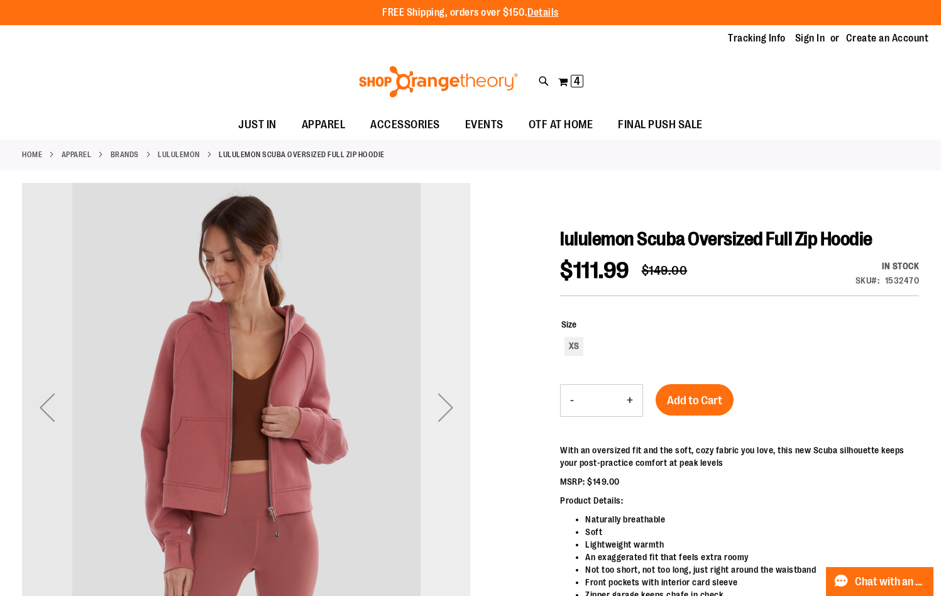
click at [437, 391] on div "Next" at bounding box center [446, 407] width 50 height 50
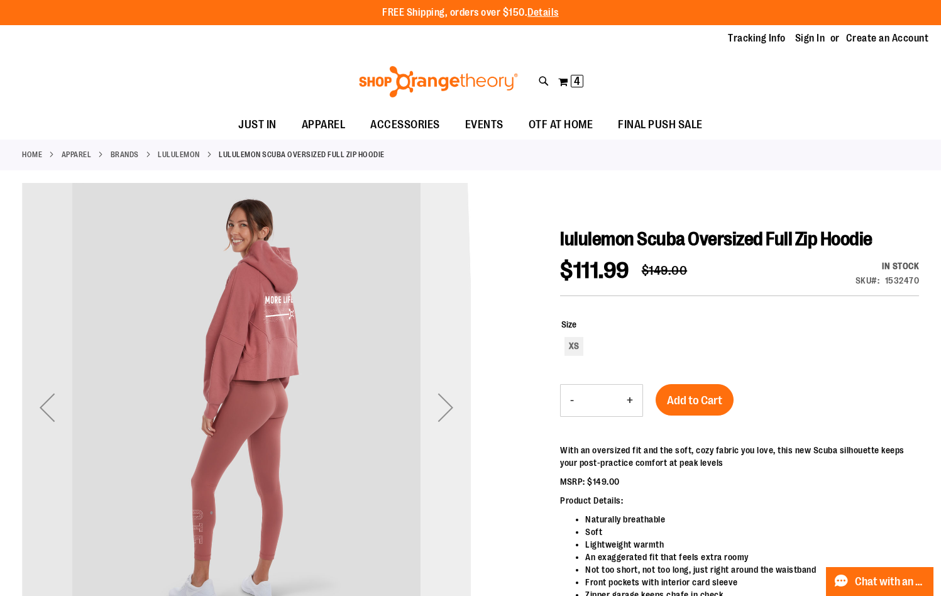
click at [437, 391] on div "Next" at bounding box center [446, 407] width 50 height 50
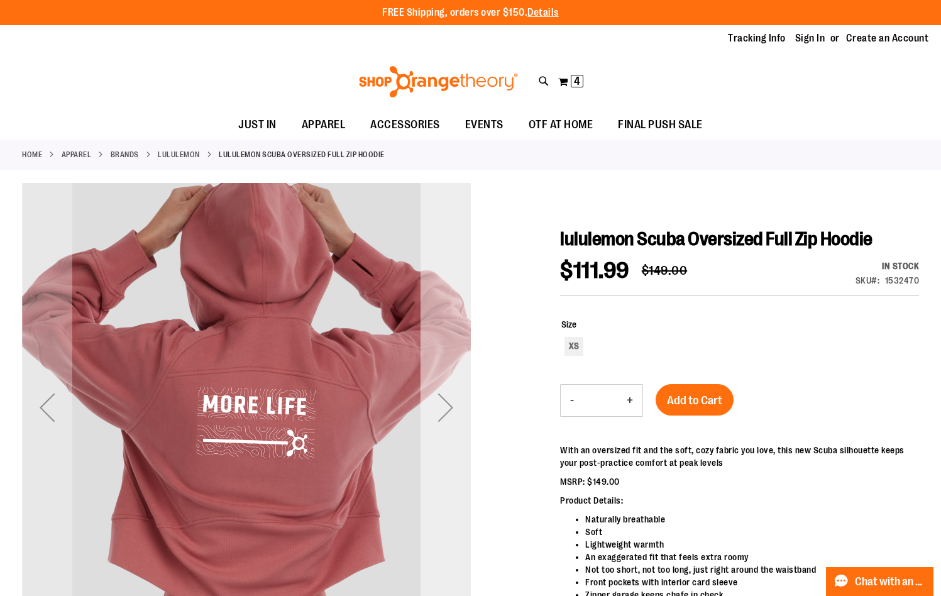
click at [437, 391] on div "Next" at bounding box center [446, 407] width 50 height 50
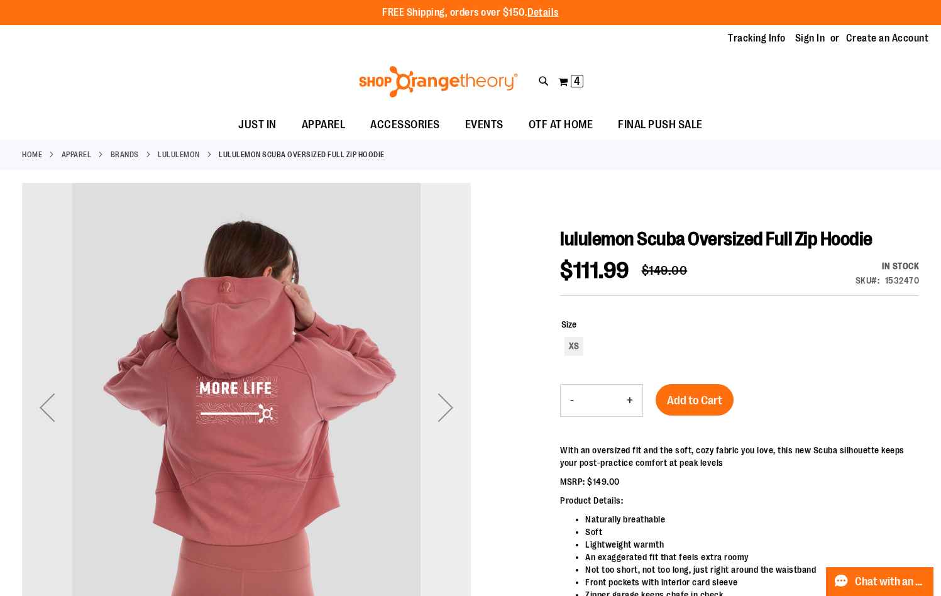
click at [437, 391] on div "Next" at bounding box center [446, 407] width 50 height 50
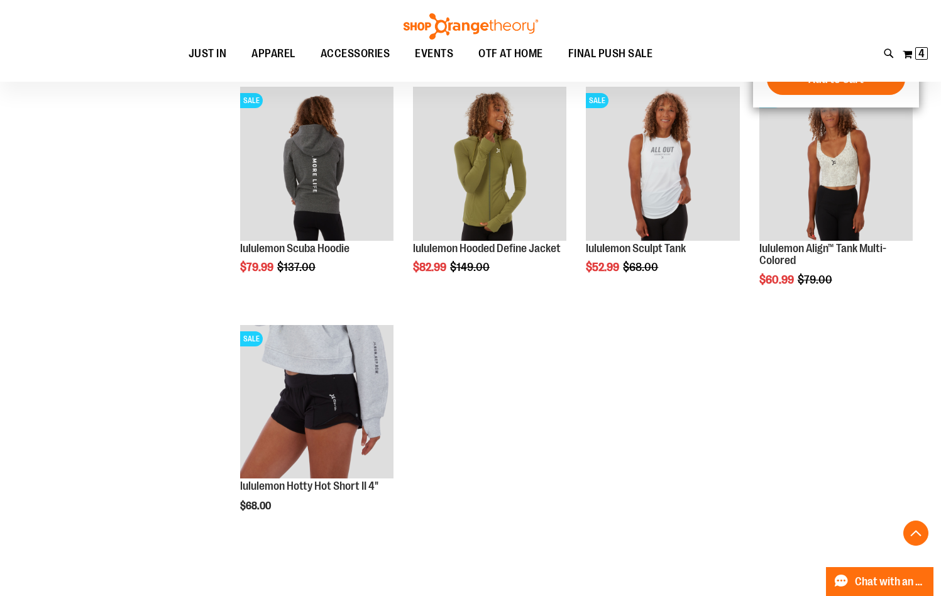
scroll to position [440, 0]
